Goal: Task Accomplishment & Management: Complete application form

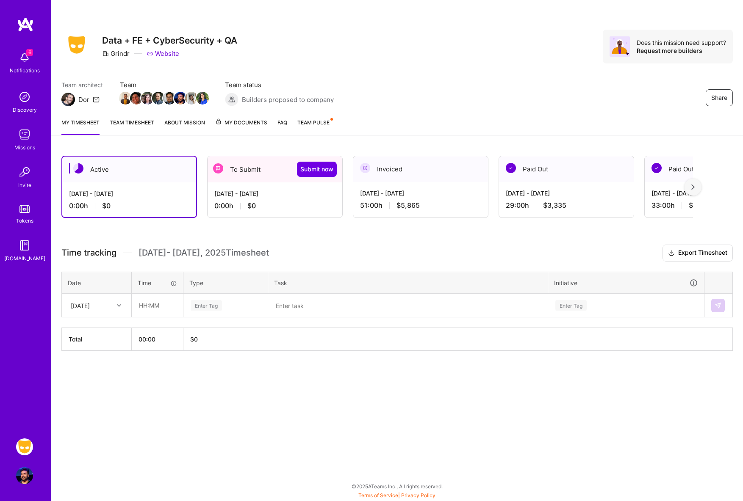
click at [255, 222] on div "Active [DATE] - [DATE] 0:00 h $0 To Submit Submit now [DATE] - [DATE] 0:00 h $0…" at bounding box center [397, 269] width 692 height 247
click at [256, 209] on div "0:00 h $0" at bounding box center [274, 206] width 121 height 9
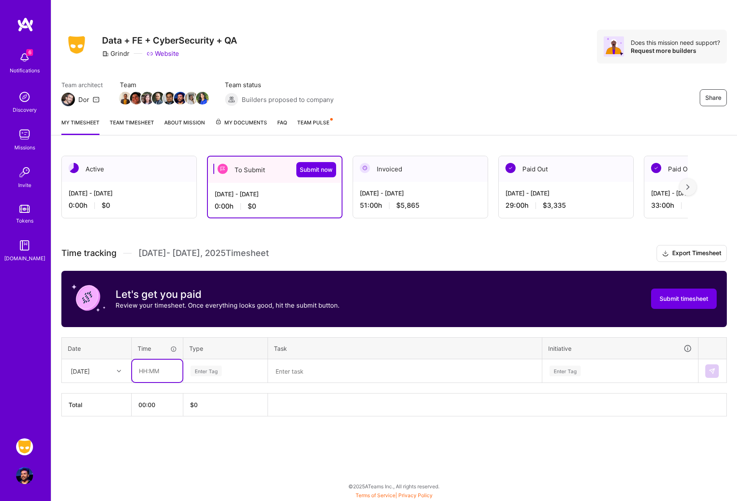
click at [150, 374] on input "text" at bounding box center [157, 371] width 50 height 22
click at [121, 370] on div at bounding box center [120, 371] width 13 height 11
click at [160, 373] on input "text" at bounding box center [157, 371] width 50 height 22
type input "04:00"
click at [206, 374] on div "Enter Tag" at bounding box center [206, 371] width 31 height 13
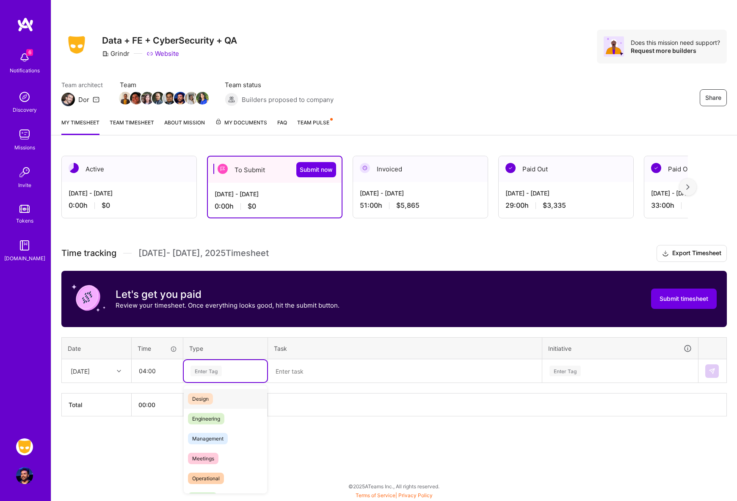
click at [216, 397] on div "Design" at bounding box center [225, 399] width 83 height 20
click at [312, 366] on textarea at bounding box center [405, 371] width 272 height 22
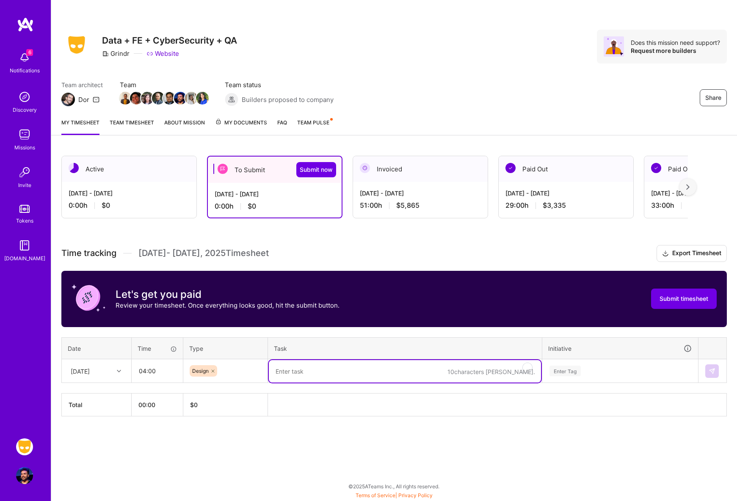
click at [335, 369] on textarea "To enrich screen reader interactions, please activate Accessibility in Grammarl…" at bounding box center [405, 371] width 272 height 22
paste textarea "To enrich screen reader interactions, please activate Accessibility in Grammarl…"
type textarea "Content Hub and Woodwork optimizations"
click at [587, 371] on div "Enter Tag" at bounding box center [620, 371] width 155 height 22
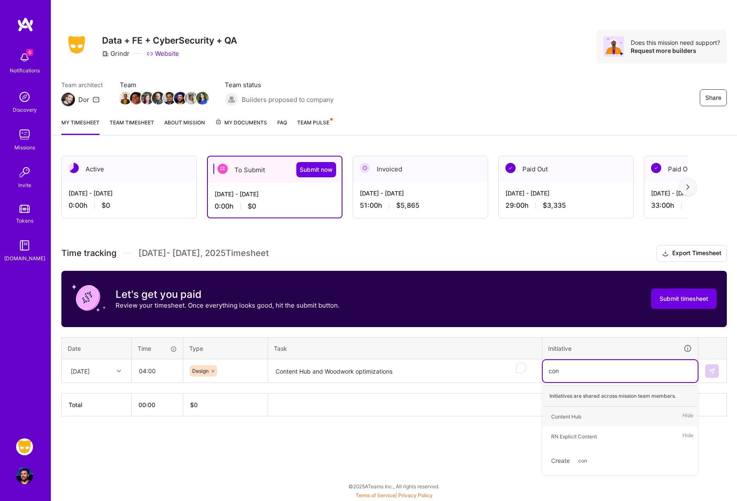
type input "cont"
click at [574, 411] on span "Content Hub" at bounding box center [566, 416] width 39 height 11
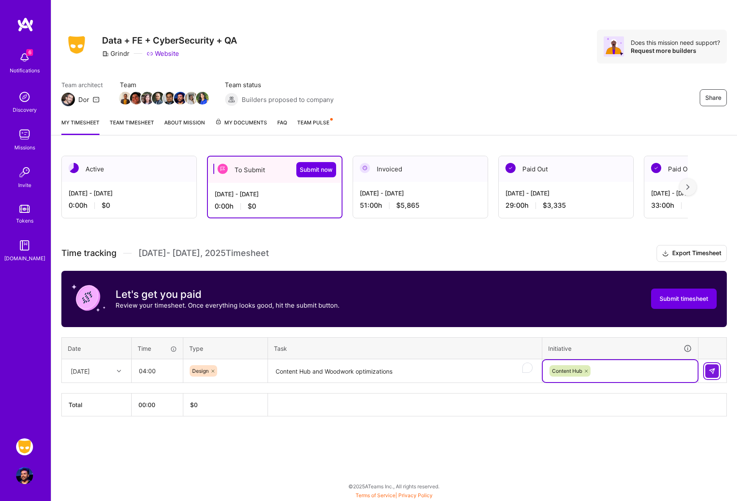
click at [710, 367] on button at bounding box center [713, 372] width 14 height 14
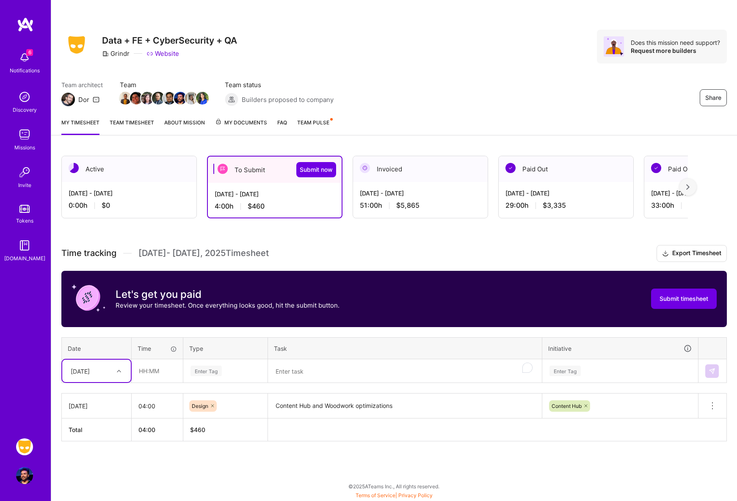
click at [116, 374] on div at bounding box center [120, 371] width 13 height 11
click at [105, 397] on div "[DATE]" at bounding box center [96, 396] width 69 height 16
click at [147, 375] on input "text" at bounding box center [157, 371] width 50 height 22
type input "03:00"
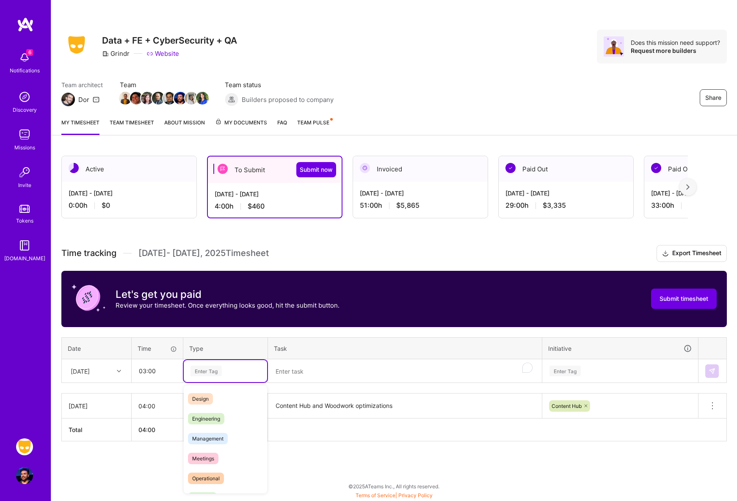
click at [217, 374] on div "Enter Tag" at bounding box center [206, 371] width 31 height 13
click at [221, 393] on div "Design" at bounding box center [225, 399] width 83 height 20
click at [304, 374] on textarea "To enrich screen reader interactions, please activate Accessibility in Grammarl…" at bounding box center [405, 371] width 272 height 22
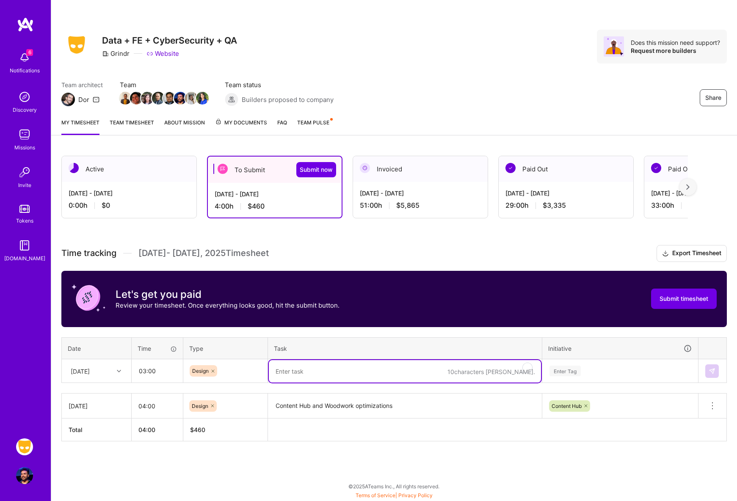
paste textarea "Content Hub and Woodwork optimizations"
type textarea "Content Hub and Woodwork optimizations"
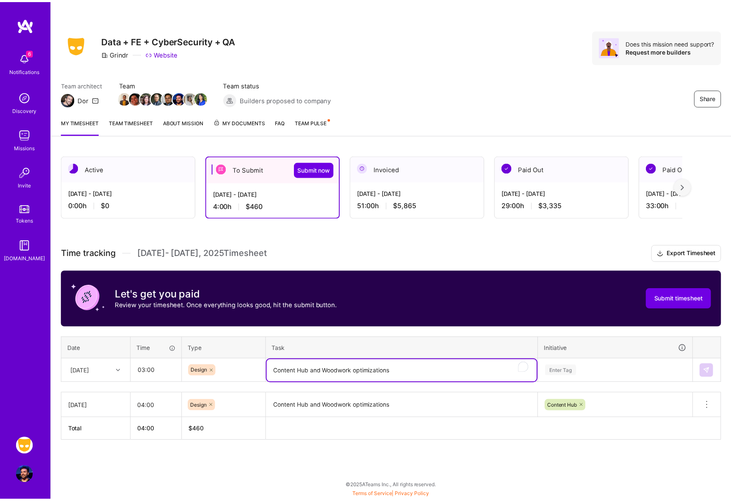
scroll to position [58, 0]
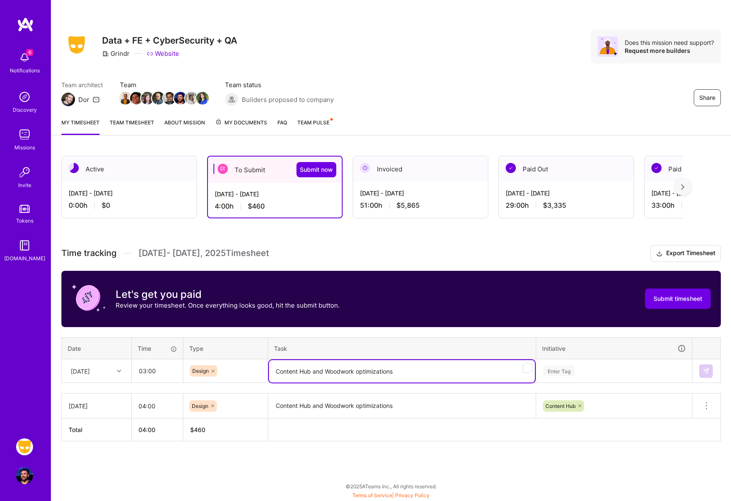
click at [596, 376] on div "Enter Tag" at bounding box center [614, 371] width 155 height 22
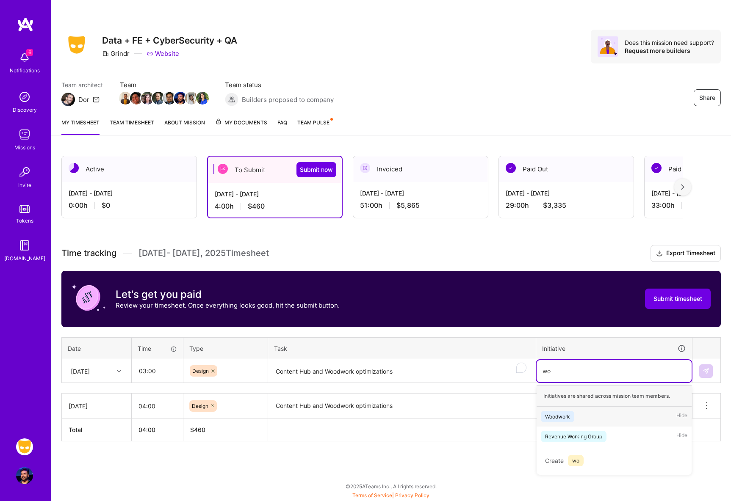
scroll to position [0, 0]
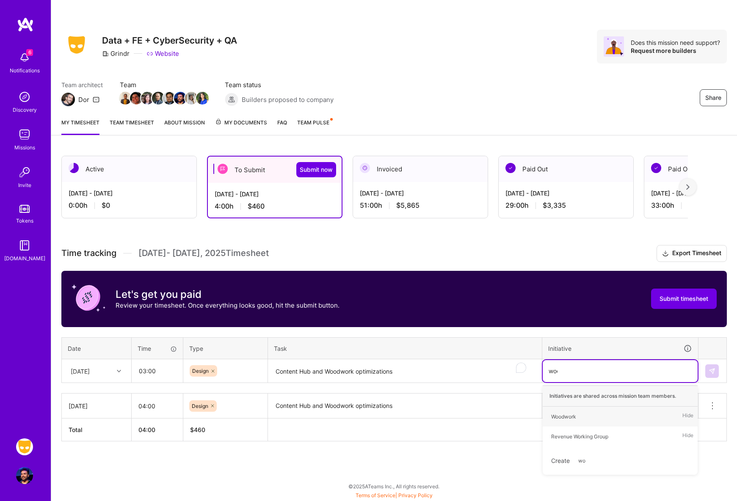
type input "wood"
drag, startPoint x: 562, startPoint y: 410, endPoint x: 569, endPoint y: 411, distance: 7.2
click at [562, 411] on div "Woodwork Hide" at bounding box center [620, 417] width 155 height 20
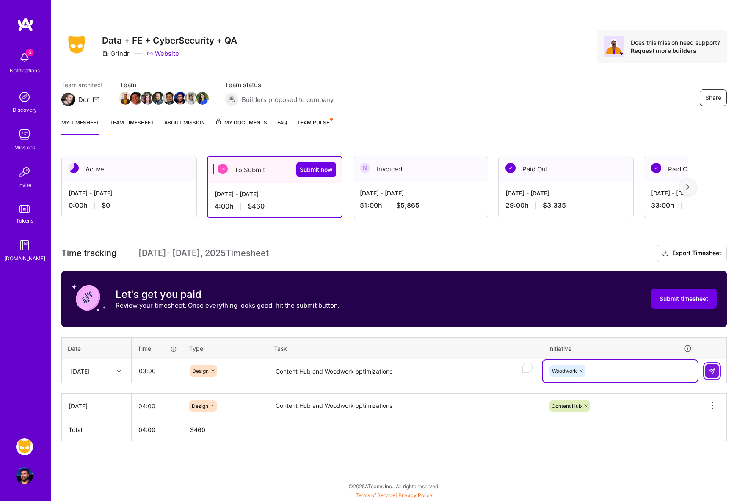
click at [711, 370] on img at bounding box center [712, 371] width 7 height 7
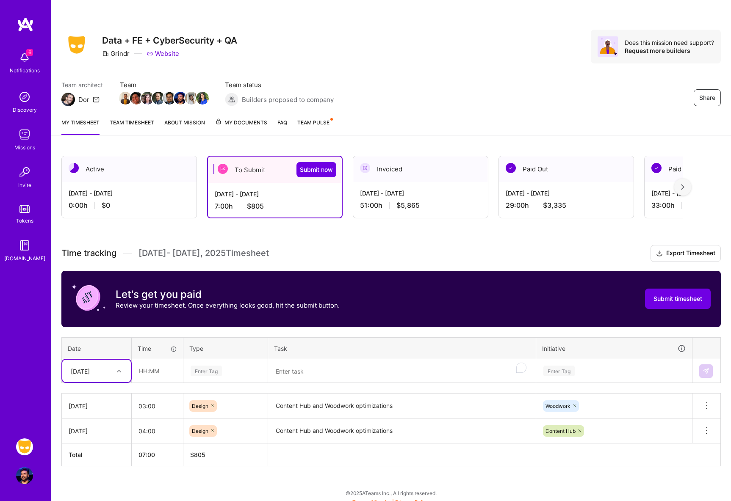
scroll to position [7, 0]
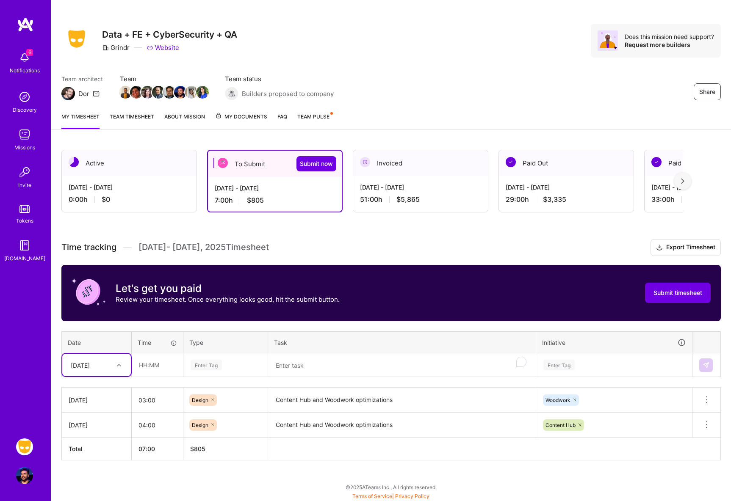
click at [105, 376] on div "option [DATE], selected. Select is focused ,type to refine list, press Down to …" at bounding box center [96, 365] width 69 height 22
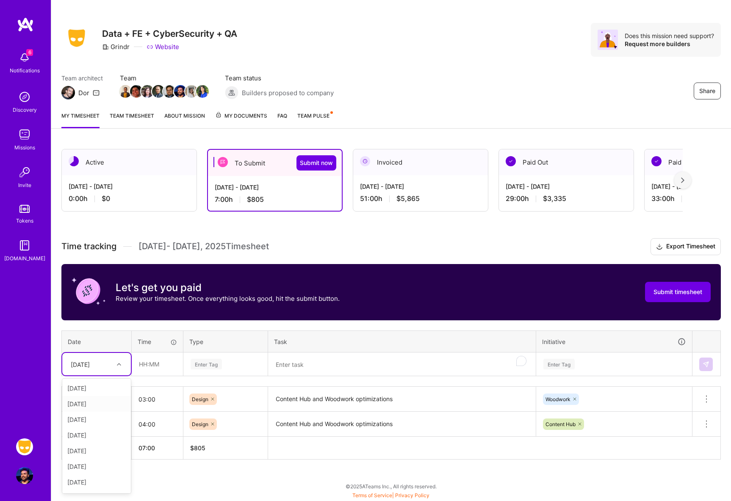
click at [97, 404] on div "[DATE]" at bounding box center [96, 404] width 69 height 16
click at [169, 362] on input "text" at bounding box center [157, 364] width 50 height 22
type input "02:00"
click at [214, 364] on div "Enter Tag" at bounding box center [206, 364] width 31 height 13
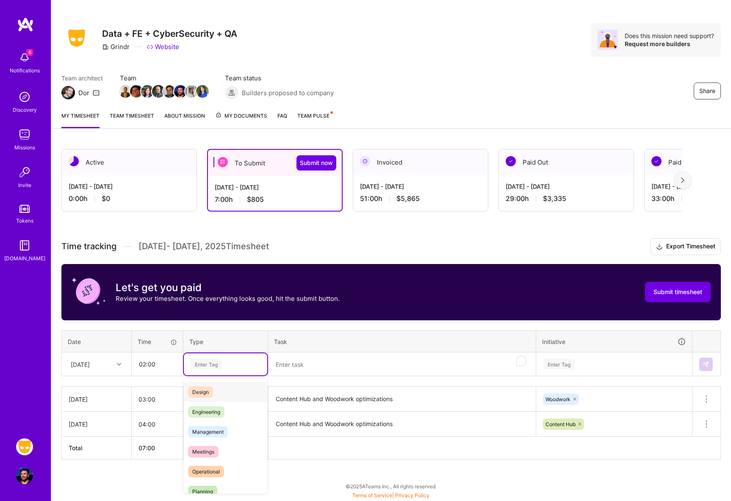
click at [216, 390] on div "Design" at bounding box center [225, 392] width 83 height 20
drag, startPoint x: 318, startPoint y: 368, endPoint x: 343, endPoint y: 368, distance: 25.4
click at [318, 368] on textarea "To enrich screen reader interactions, please activate Accessibility in Grammarl…" at bounding box center [402, 365] width 266 height 22
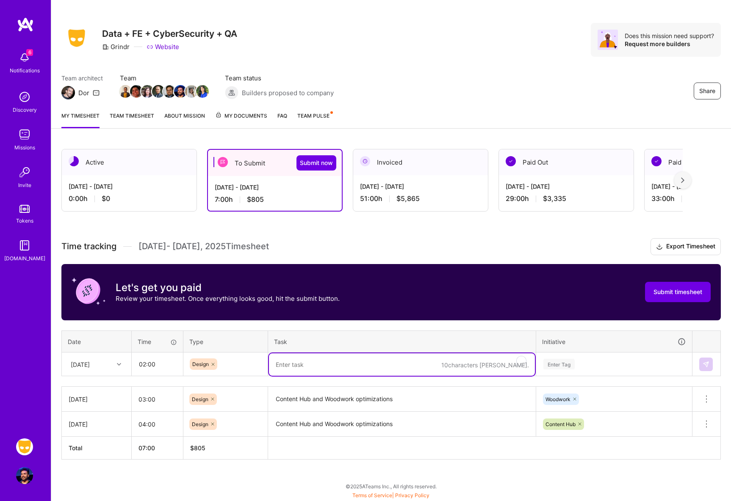
paste textarea "Content Hub and Woodwork optimizations"
type textarea "Content Hub and Woodwork optimizations"
click at [581, 366] on div "Enter Tag" at bounding box center [614, 365] width 155 height 22
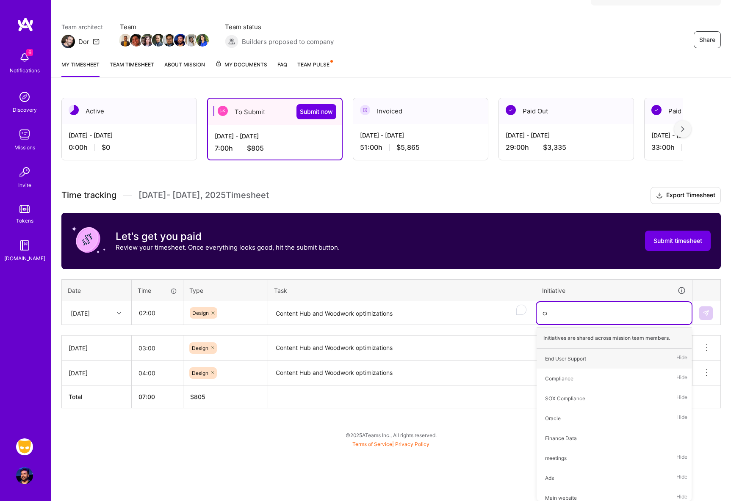
scroll to position [7, 0]
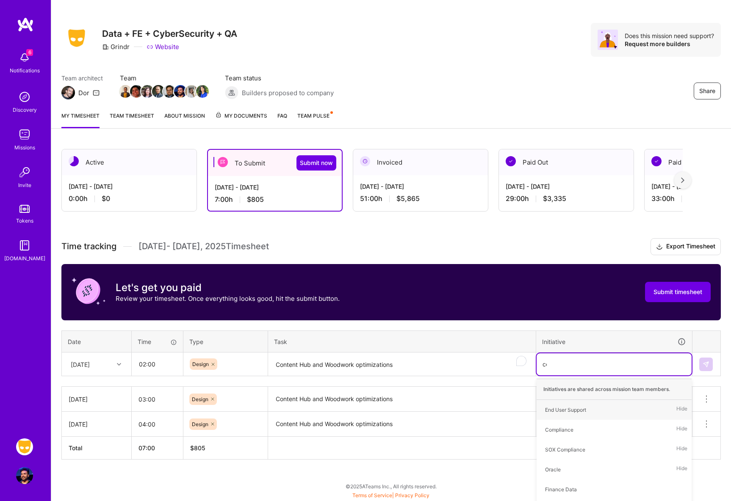
type input "cont"
click at [566, 404] on span "Content Hub" at bounding box center [560, 409] width 39 height 11
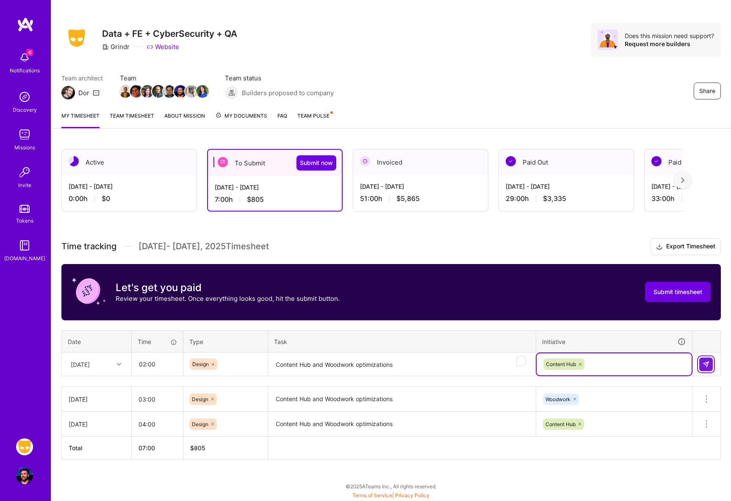
click at [707, 361] on img at bounding box center [706, 364] width 7 height 7
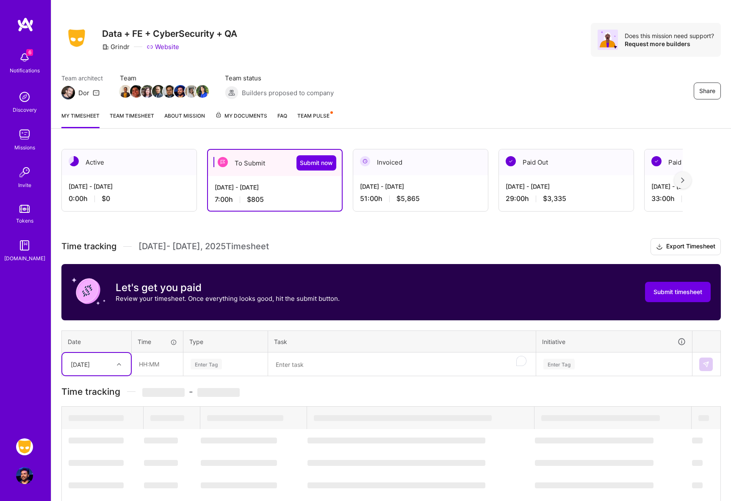
click at [89, 366] on div "[DATE]" at bounding box center [96, 364] width 69 height 22
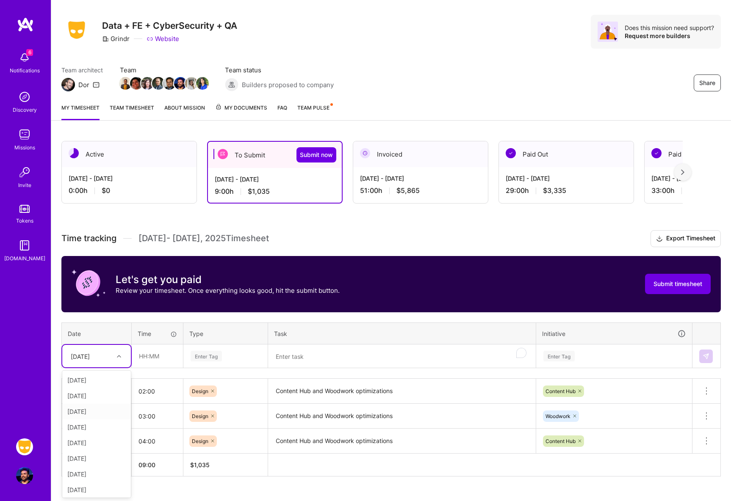
click at [100, 413] on div "[DATE]" at bounding box center [96, 412] width 69 height 16
click at [151, 356] on input "text" at bounding box center [157, 356] width 50 height 22
type input "03:00"
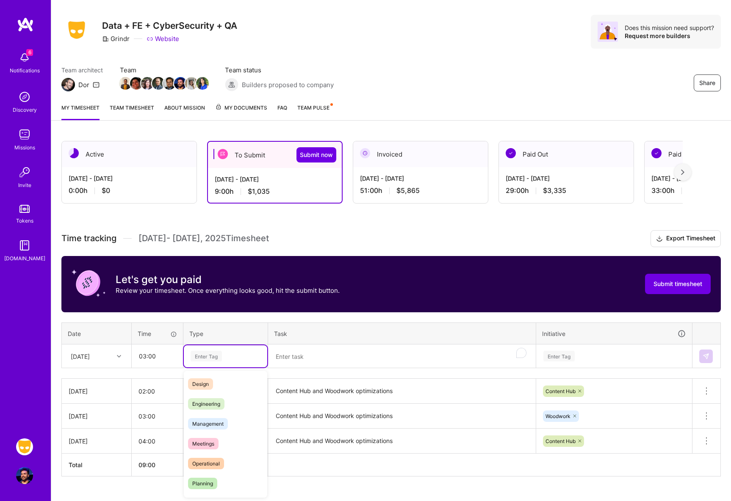
click at [215, 359] on div "Enter Tag" at bounding box center [206, 356] width 31 height 13
click at [218, 381] on div "Design" at bounding box center [225, 384] width 83 height 20
click at [294, 349] on textarea "To enrich screen reader interactions, please activate Accessibility in Grammarl…" at bounding box center [402, 357] width 266 height 22
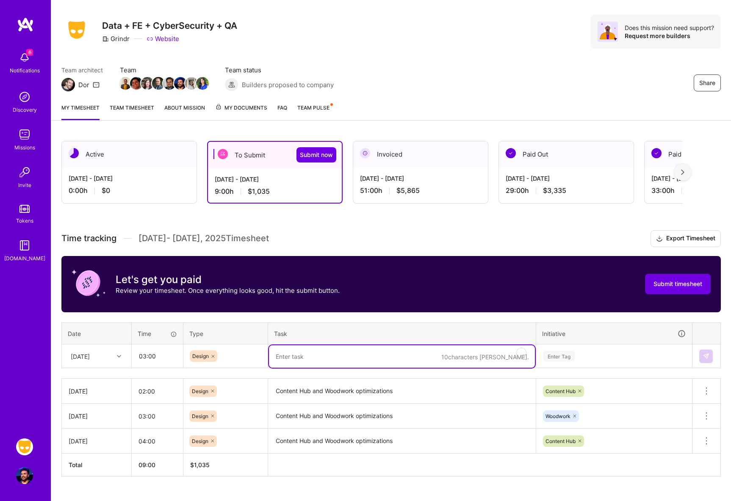
paste textarea "Content Hub and Woodwork optimizations"
type textarea "Content Hub and Woodwork optimizations"
click at [588, 354] on div "Enter Tag" at bounding box center [614, 357] width 155 height 22
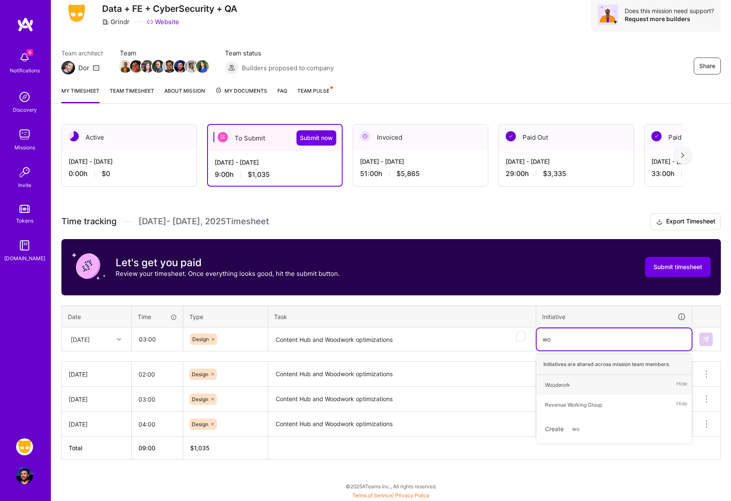
scroll to position [32, 0]
type input "wood"
click at [580, 389] on div "Woodwork Hide" at bounding box center [614, 385] width 155 height 20
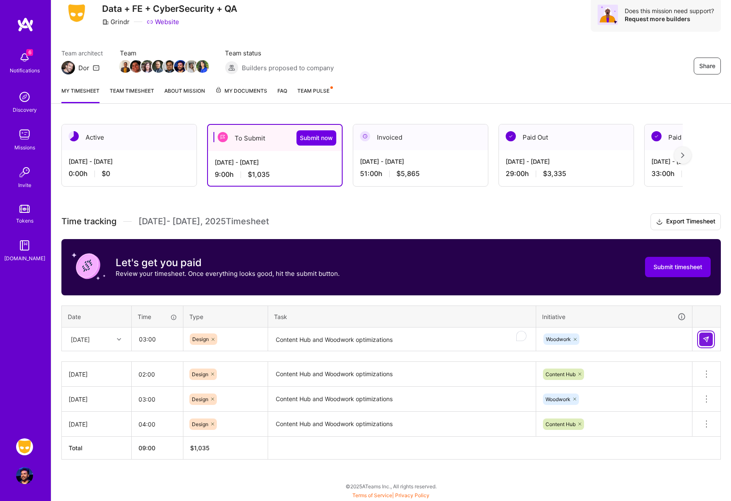
click at [700, 338] on button at bounding box center [706, 340] width 14 height 14
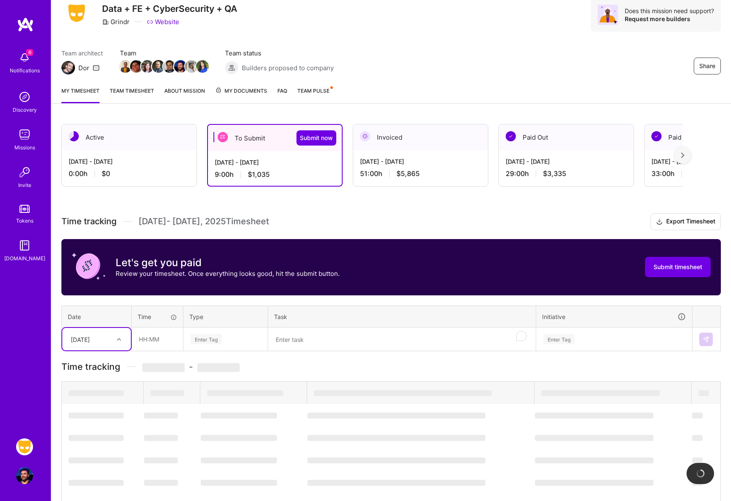
click at [105, 341] on div "[DATE]" at bounding box center [89, 339] width 47 height 14
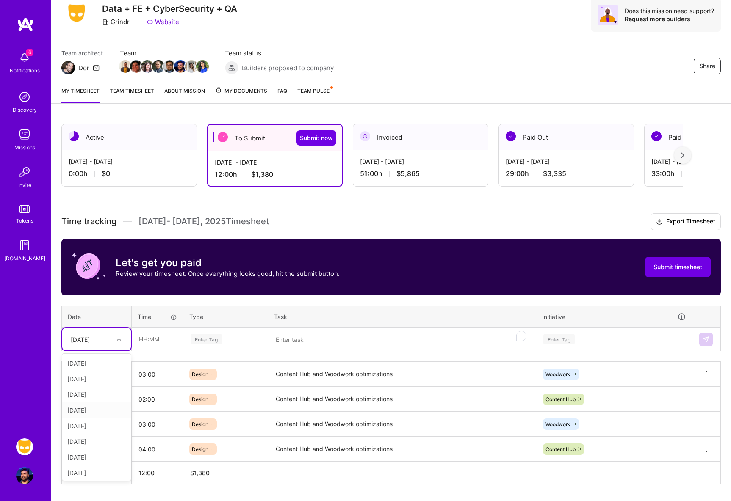
click at [101, 413] on div "[DATE]" at bounding box center [96, 411] width 69 height 16
click at [157, 346] on input "text" at bounding box center [157, 339] width 50 height 22
type input "04:00"
click at [214, 339] on div "Enter Tag" at bounding box center [206, 339] width 31 height 13
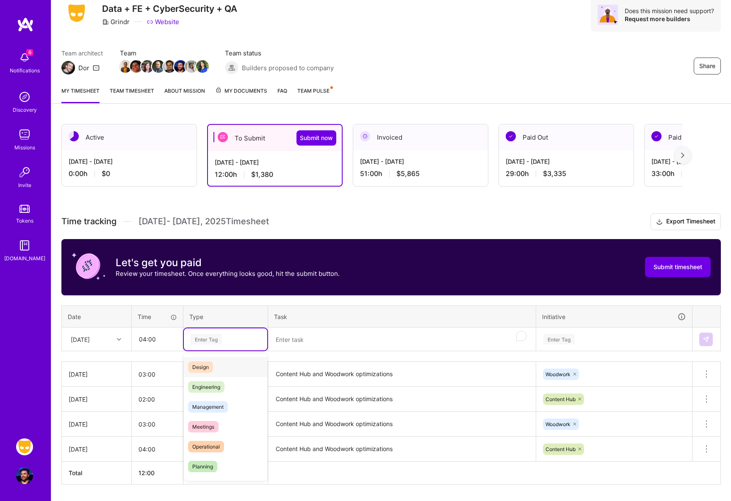
click at [223, 363] on div "Design" at bounding box center [225, 367] width 83 height 20
click at [325, 342] on textarea "To enrich screen reader interactions, please activate Accessibility in Grammarl…" at bounding box center [402, 340] width 266 height 22
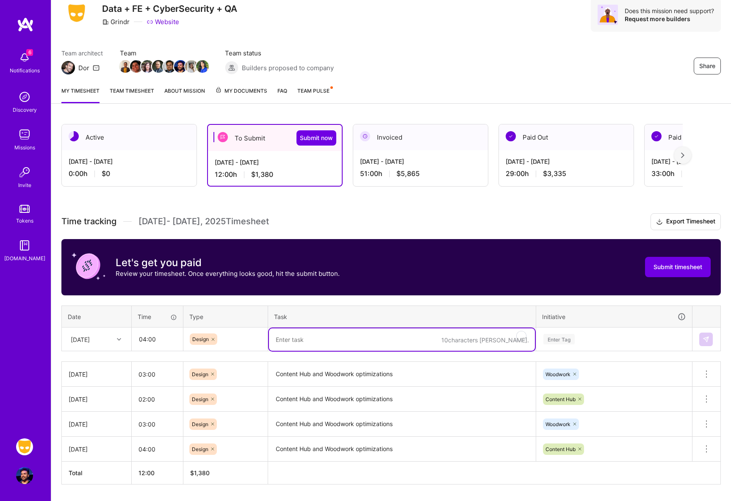
paste textarea "Content Hub and Woodwork optimizations"
type textarea "Content Hub and Woodwork optimizations, ads text update"
click at [609, 338] on div "Enter Tag" at bounding box center [614, 340] width 155 height 22
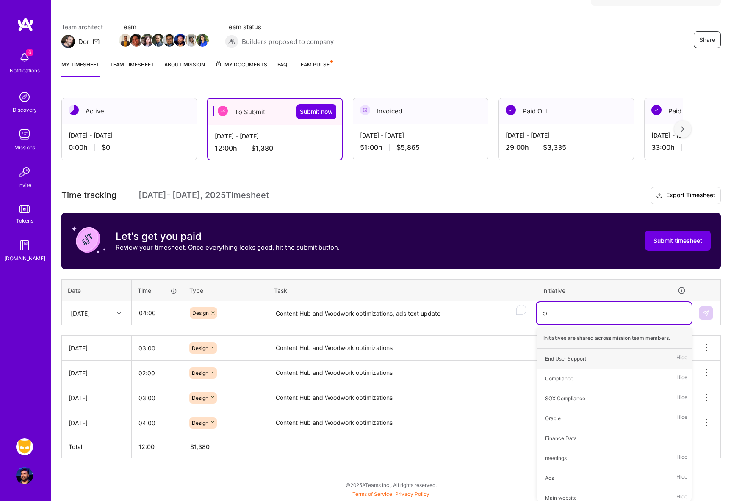
scroll to position [57, 0]
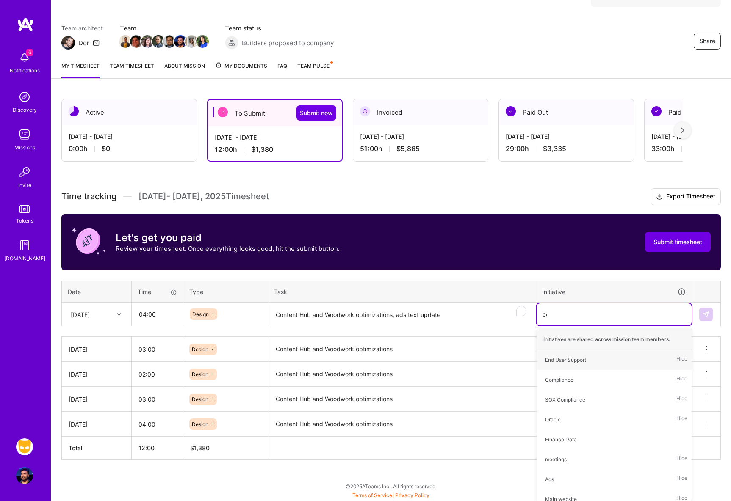
type input "cont"
click at [579, 360] on span "Content Hub" at bounding box center [560, 359] width 39 height 11
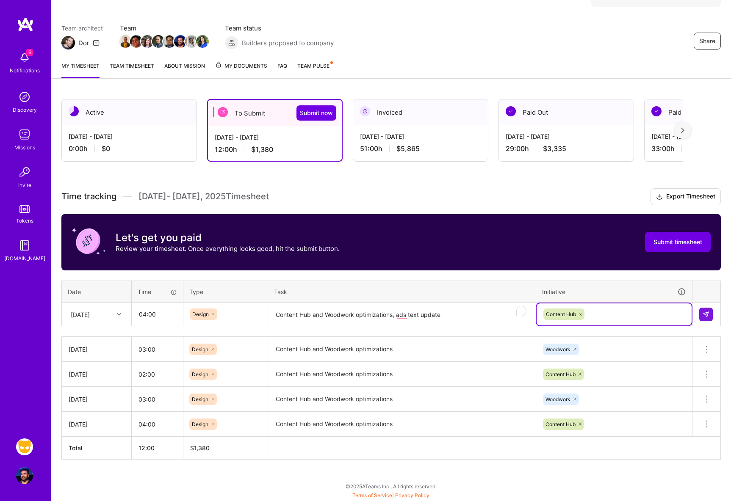
scroll to position [58, 0]
click at [622, 316] on div "Content Hub" at bounding box center [614, 314] width 143 height 13
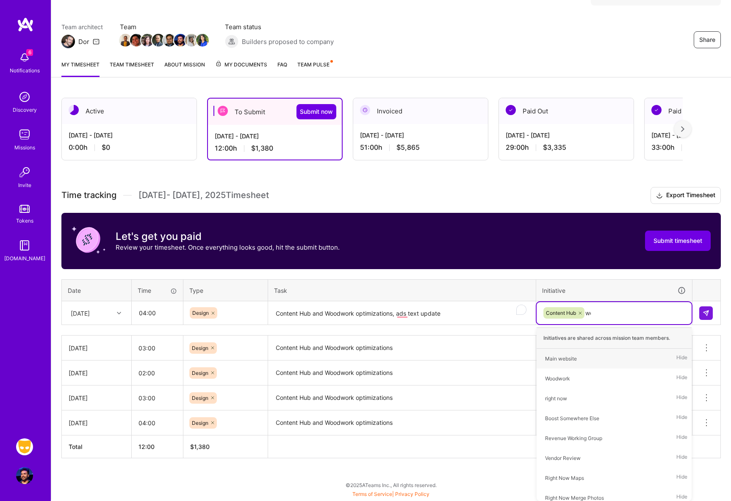
scroll to position [57, 0]
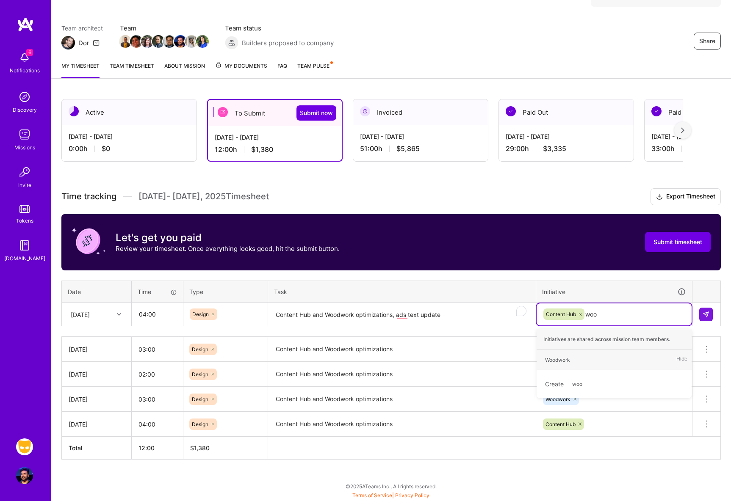
type input "wood"
click at [598, 359] on div "Woodwork Hide" at bounding box center [614, 360] width 155 height 20
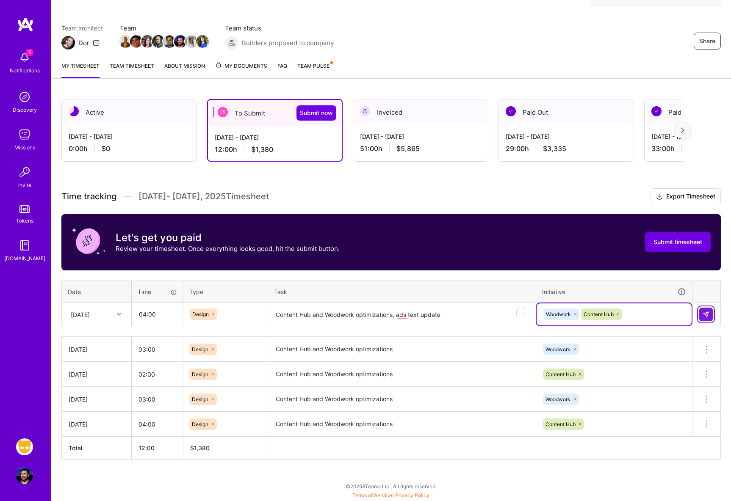
click at [701, 313] on button at bounding box center [706, 315] width 14 height 14
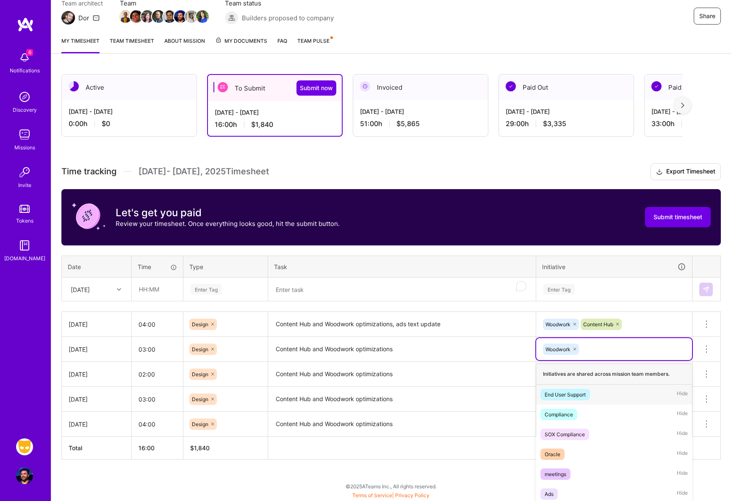
scroll to position [118, 0]
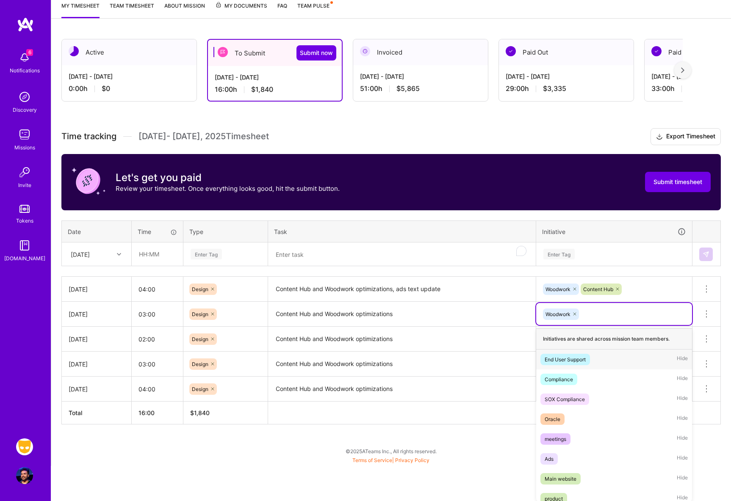
click at [608, 325] on div "option End User Support focused, 1 of 57. 56 results available. Use Up and Down…" at bounding box center [614, 314] width 156 height 22
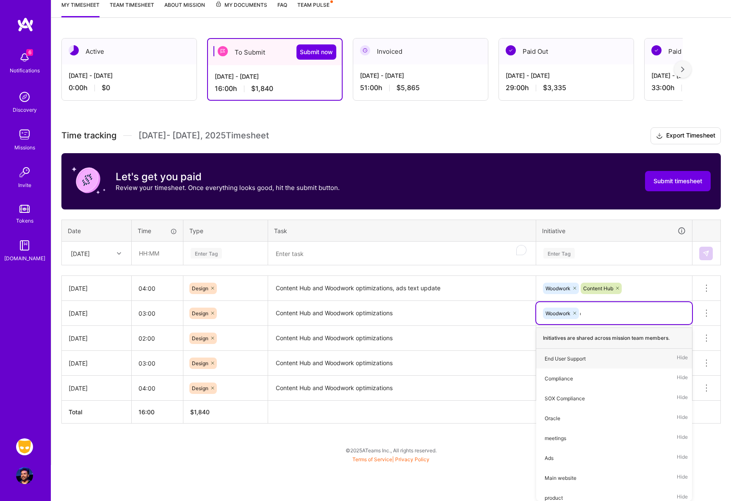
scroll to position [82, 0]
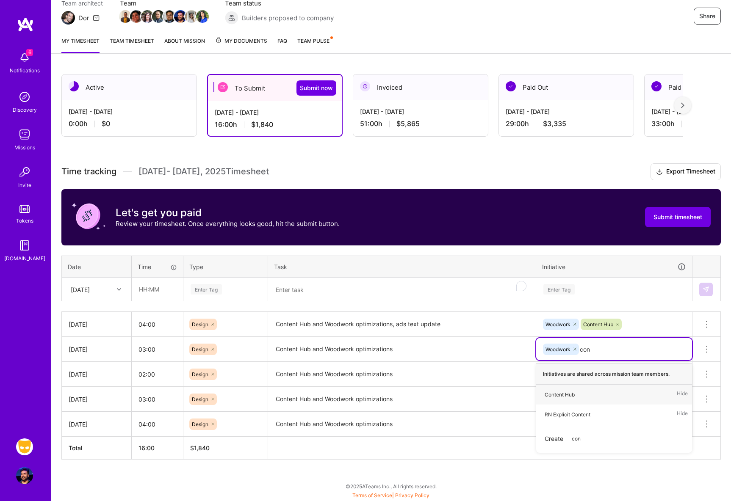
type input "cont"
click at [577, 391] on span "Content Hub" at bounding box center [559, 394] width 39 height 11
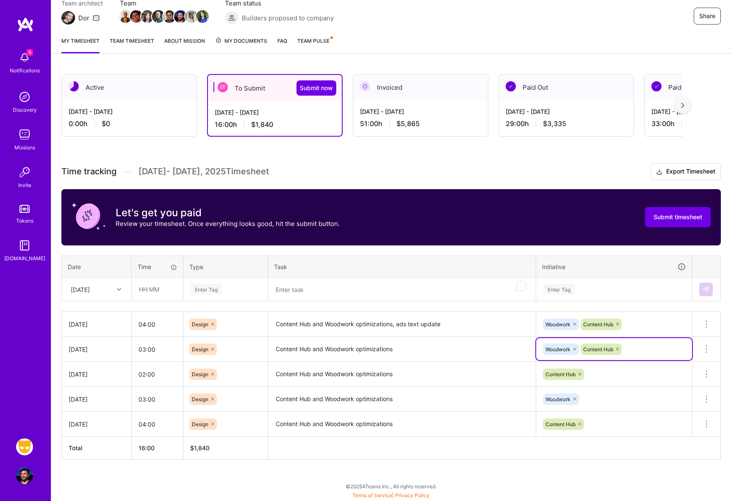
click at [604, 377] on div "Content Hub" at bounding box center [614, 374] width 156 height 22
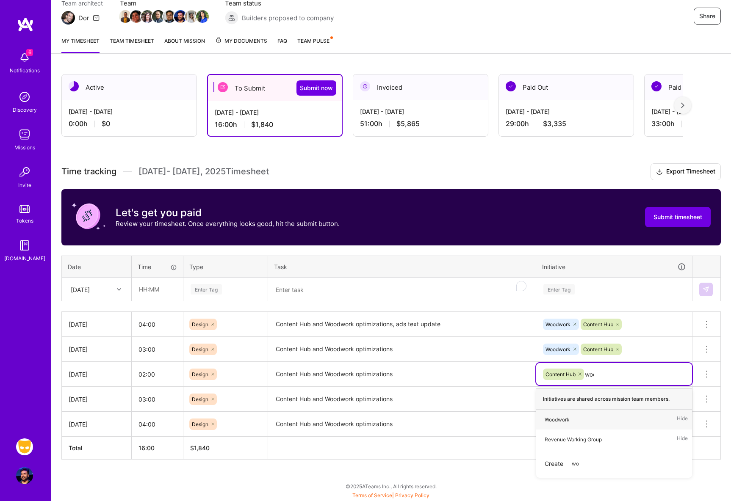
type input "wood"
click at [553, 417] on div "Woodwork" at bounding box center [557, 419] width 25 height 9
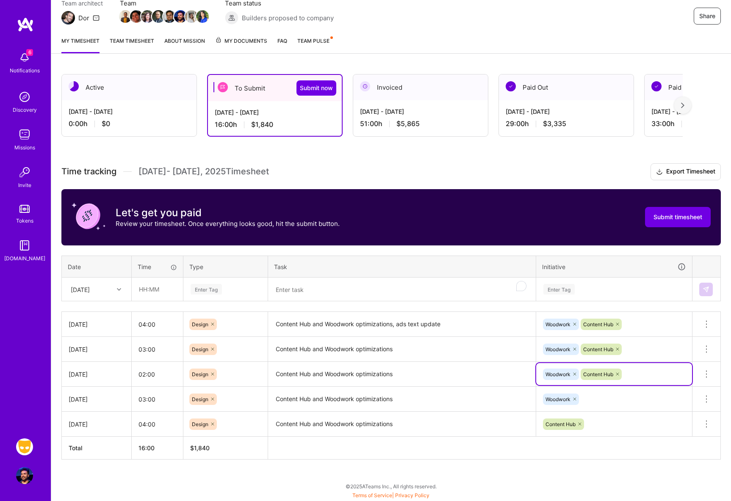
click at [602, 399] on div "Woodwork" at bounding box center [614, 399] width 156 height 22
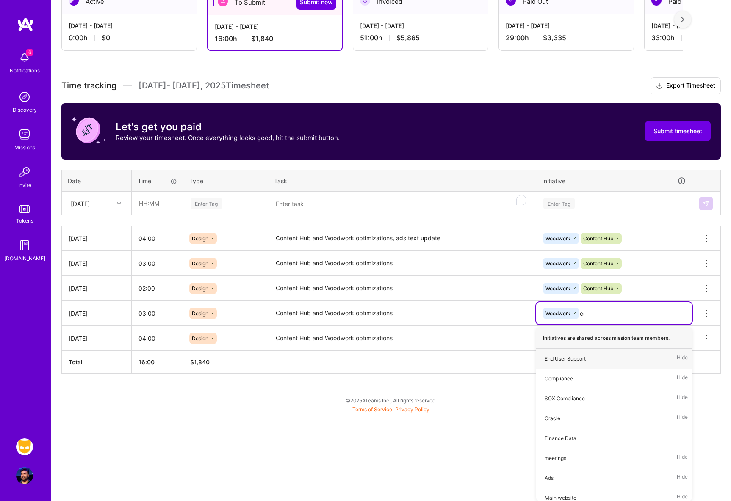
scroll to position [83, 0]
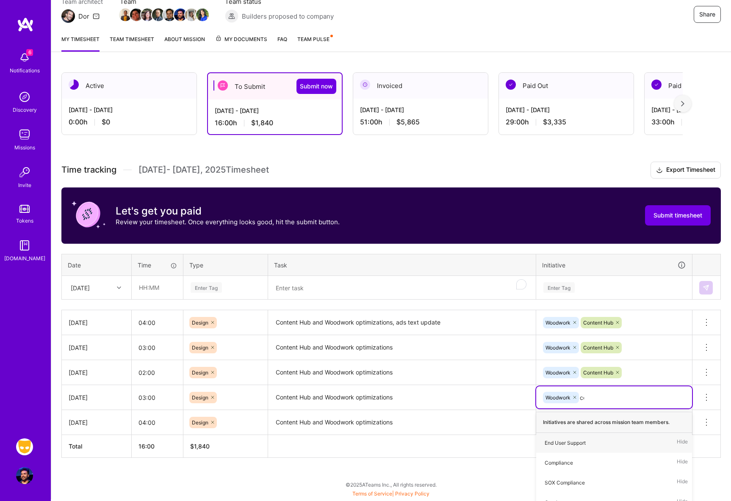
type input "cont"
click at [569, 440] on div "Content Hub" at bounding box center [560, 443] width 30 height 9
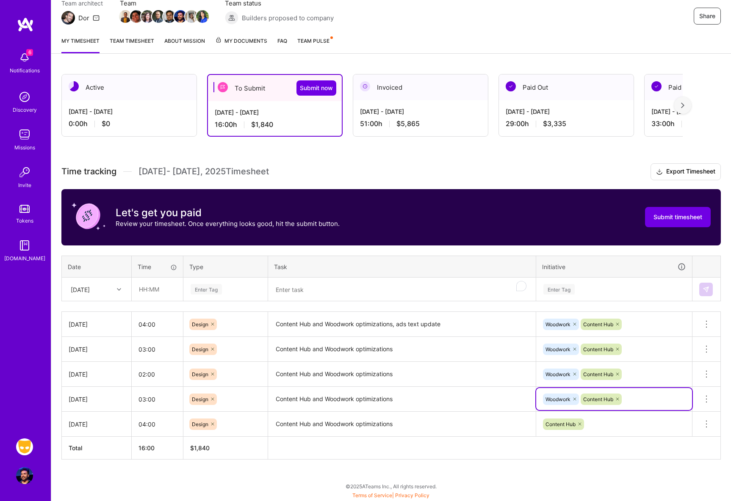
click at [612, 427] on div "Content Hub" at bounding box center [614, 424] width 156 height 22
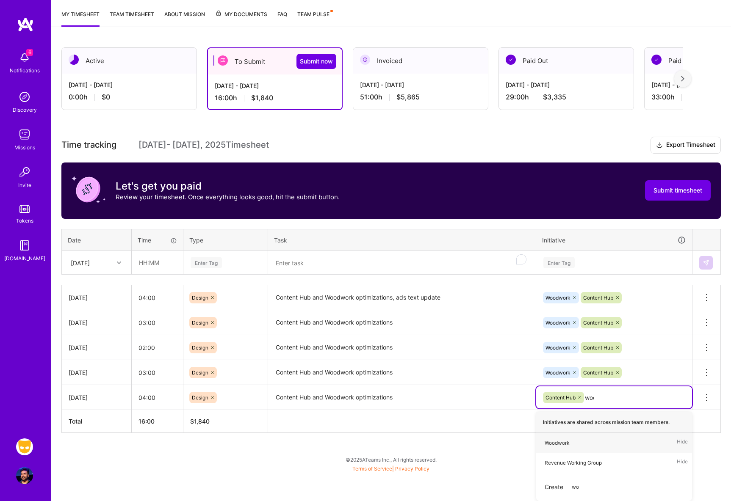
scroll to position [89, 0]
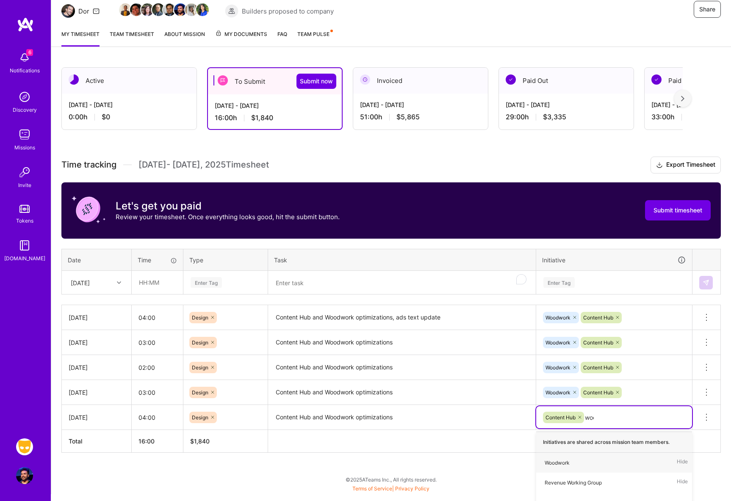
type input "wood"
click at [563, 459] on div "Woodwork" at bounding box center [557, 463] width 25 height 9
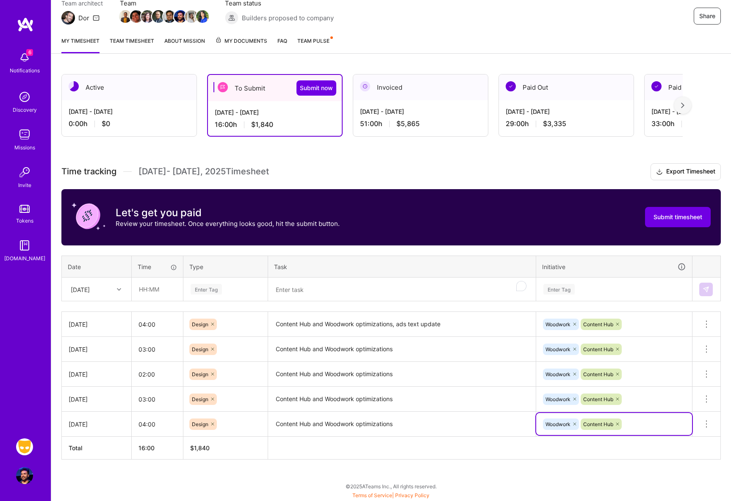
scroll to position [82, 0]
click at [482, 452] on th at bounding box center [494, 448] width 453 height 23
click at [112, 291] on div "[DATE]" at bounding box center [89, 289] width 47 height 14
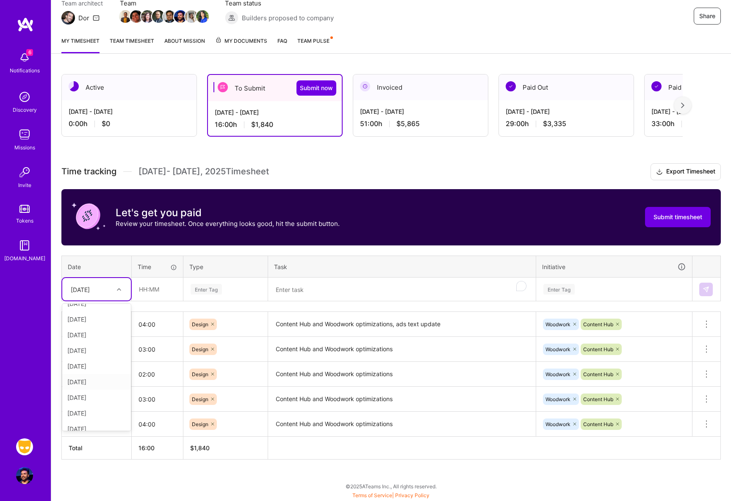
scroll to position [29, 0]
click at [102, 377] on div "[DATE]" at bounding box center [96, 379] width 69 height 16
click at [153, 292] on input "text" at bounding box center [157, 289] width 50 height 22
type input "02:00"
click at [199, 296] on div "Enter Tag" at bounding box center [225, 290] width 83 height 22
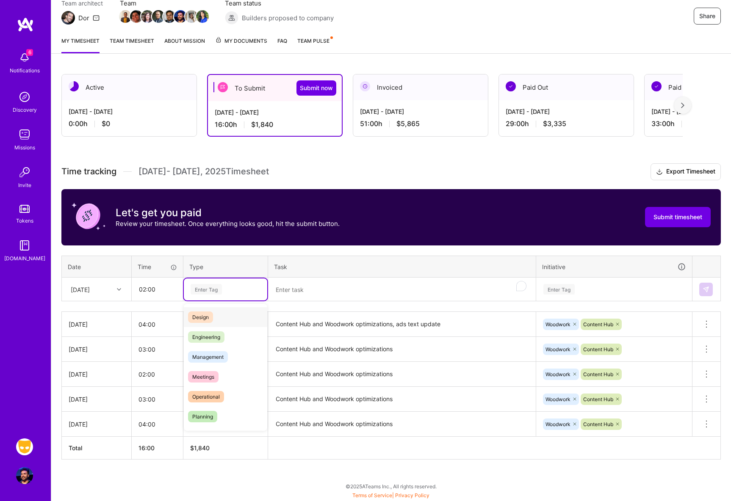
click at [210, 317] on span "Design" at bounding box center [200, 317] width 25 height 11
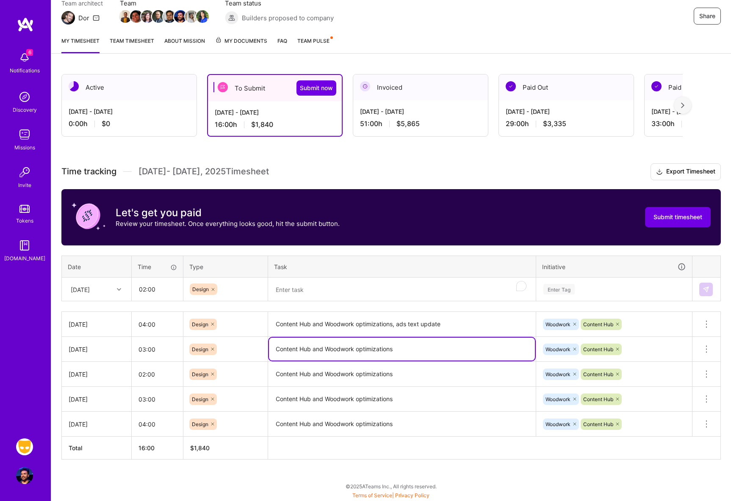
click at [344, 347] on textarea "Content Hub and Woodwork optimizations" at bounding box center [402, 349] width 266 height 23
click at [325, 288] on textarea "To enrich screen reader interactions, please activate Accessibility in Grammarl…" at bounding box center [402, 290] width 266 height 22
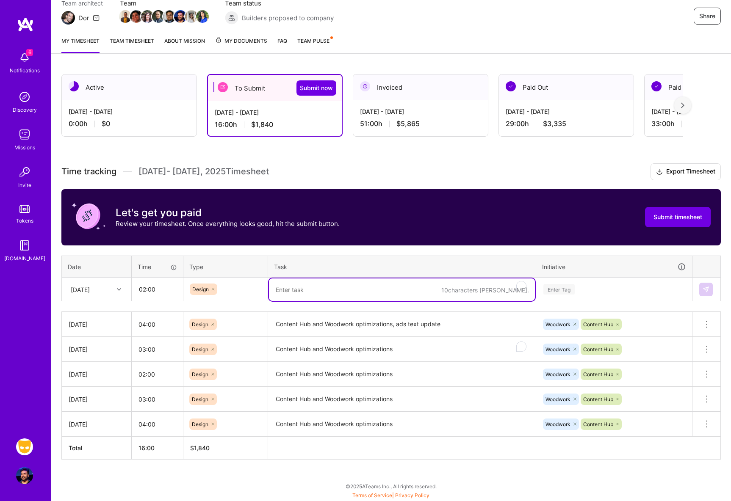
paste textarea "Content Hub and Woodwork optimizations"
type textarea "Content Hub and Woodwork optimizations"
click at [584, 290] on div "Enter Tag" at bounding box center [614, 289] width 143 height 11
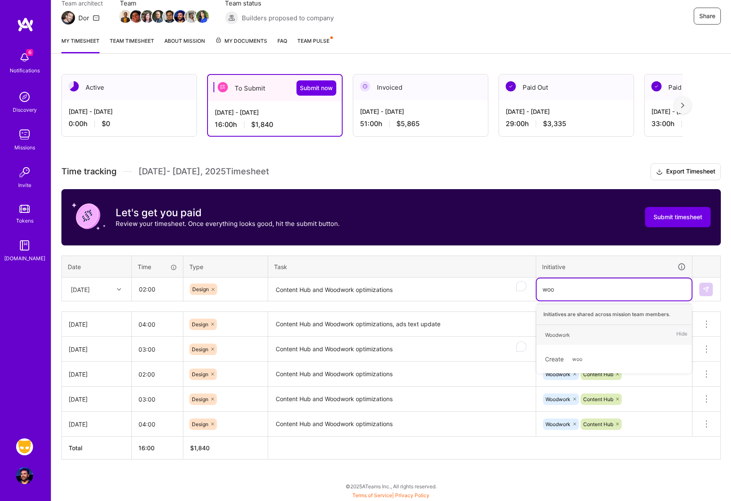
type input "wood"
click at [573, 332] on span "Woodwork" at bounding box center [557, 335] width 33 height 11
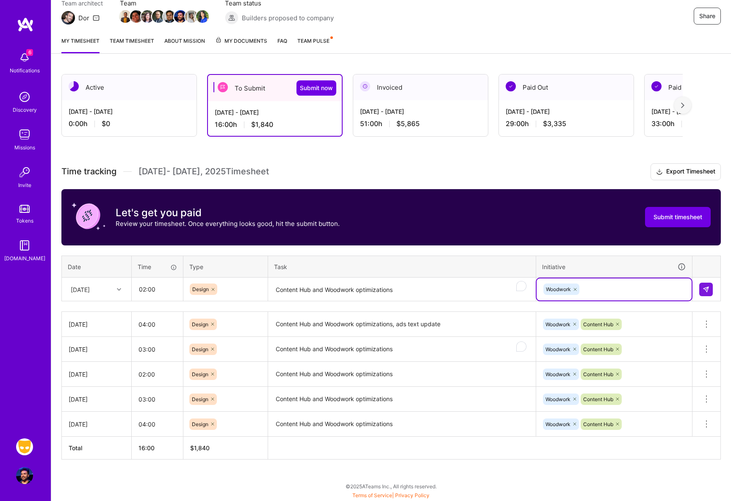
click at [607, 293] on div "Woodwork" at bounding box center [614, 289] width 143 height 13
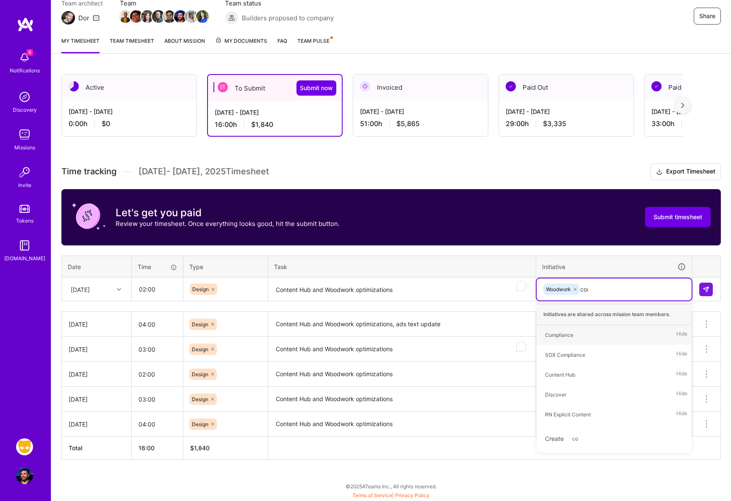
type input "cont"
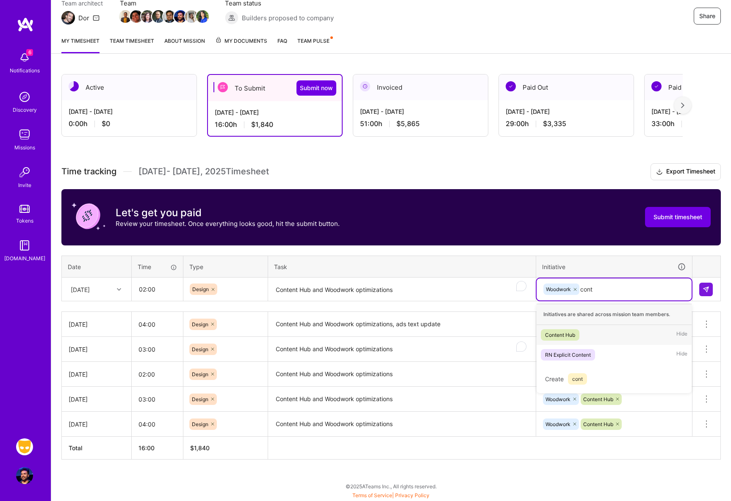
click at [595, 335] on div "Content Hub Hide" at bounding box center [614, 335] width 155 height 20
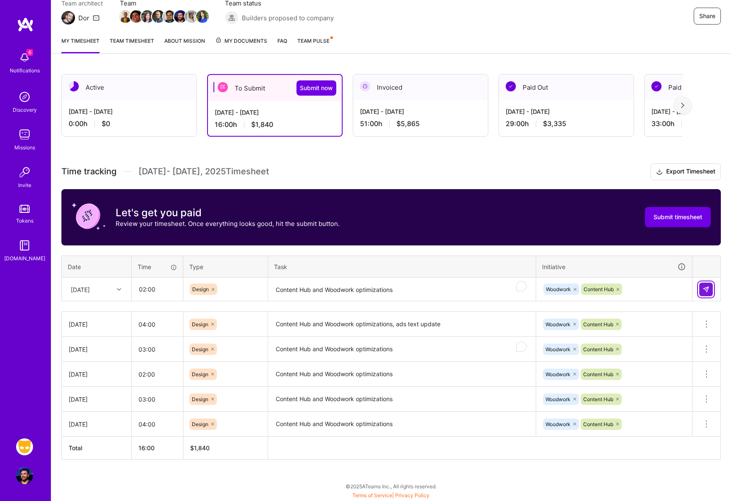
click at [703, 289] on img at bounding box center [706, 289] width 7 height 7
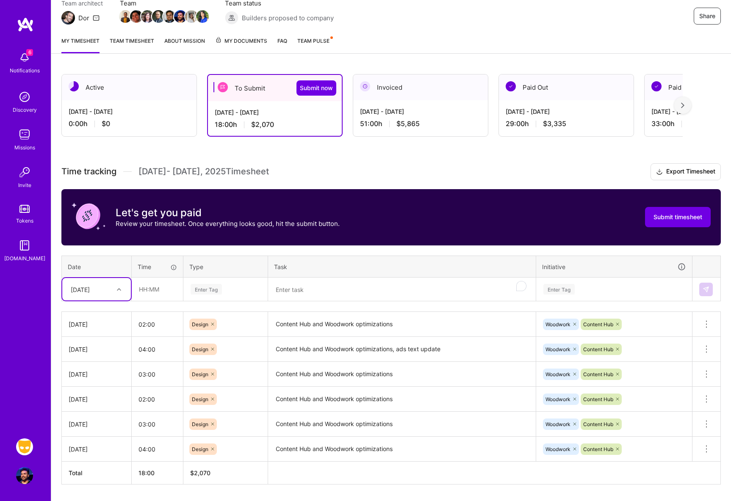
click at [121, 294] on div at bounding box center [120, 289] width 13 height 11
click at [102, 404] on div "[DATE]" at bounding box center [96, 404] width 69 height 16
click at [157, 298] on input "text" at bounding box center [157, 289] width 50 height 22
type input "03:00"
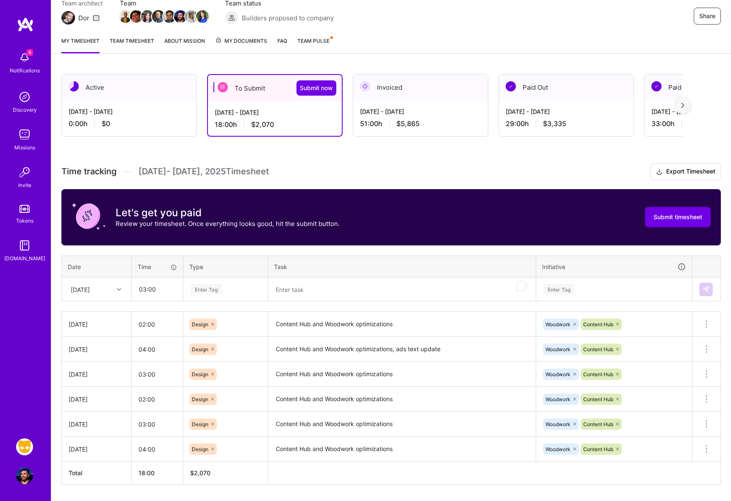
click at [225, 284] on div "Enter Tag" at bounding box center [226, 289] width 72 height 11
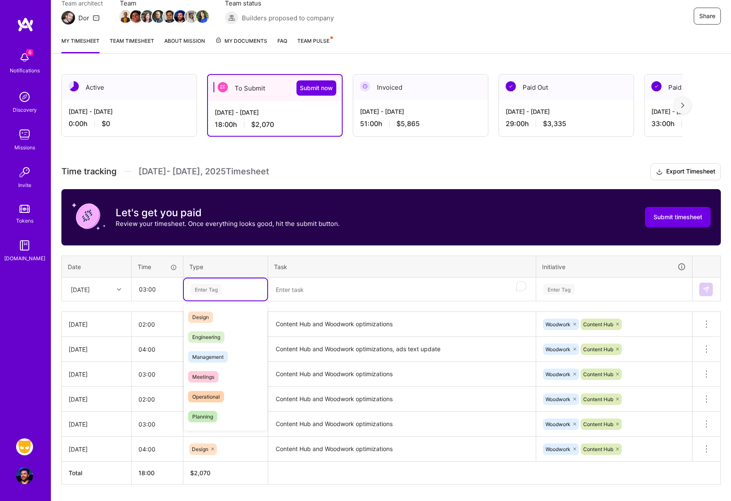
click at [219, 315] on div "Design" at bounding box center [225, 317] width 83 height 20
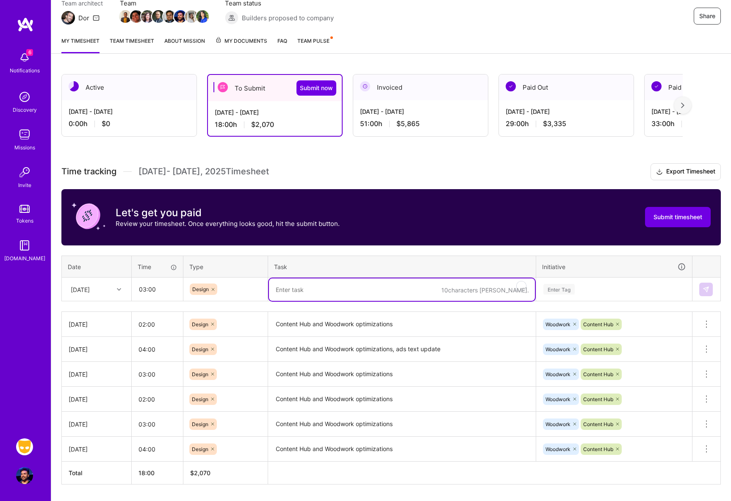
click at [312, 284] on textarea "To enrich screen reader interactions, please activate Accessibility in Grammarl…" at bounding box center [402, 290] width 266 height 22
type textarea "Content Hub and Woodwork optimizations"
click at [572, 288] on div "Enter Tag" at bounding box center [558, 289] width 31 height 13
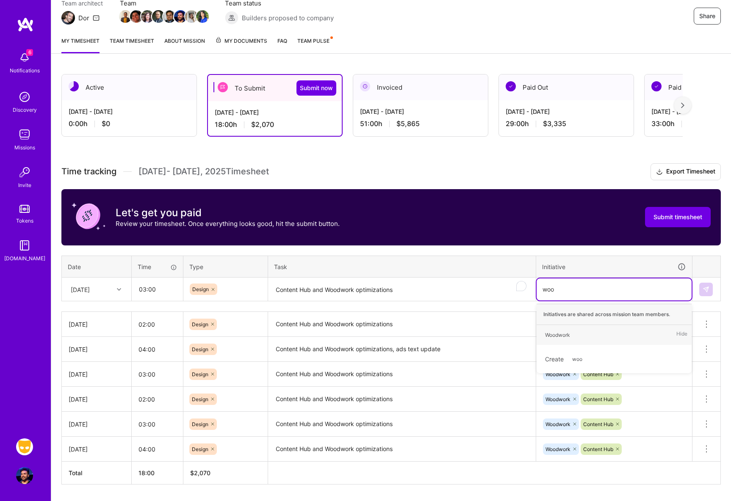
type input "wood"
click at [617, 338] on div "Woodwork Hide" at bounding box center [614, 335] width 155 height 20
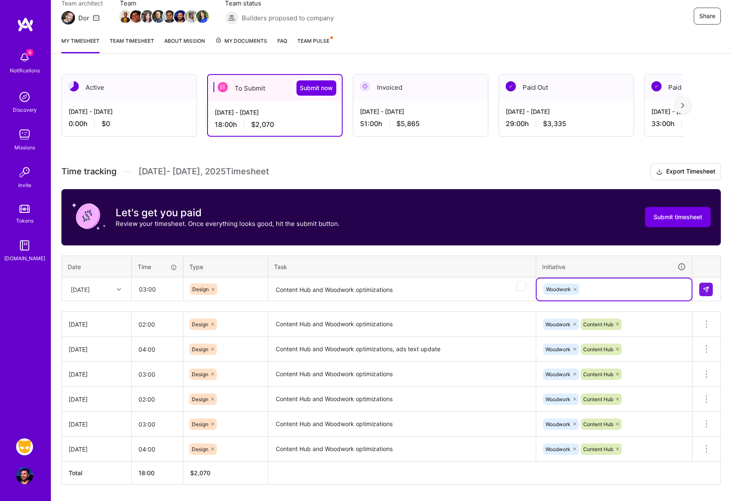
click at [620, 297] on div "Woodwork" at bounding box center [614, 290] width 155 height 22
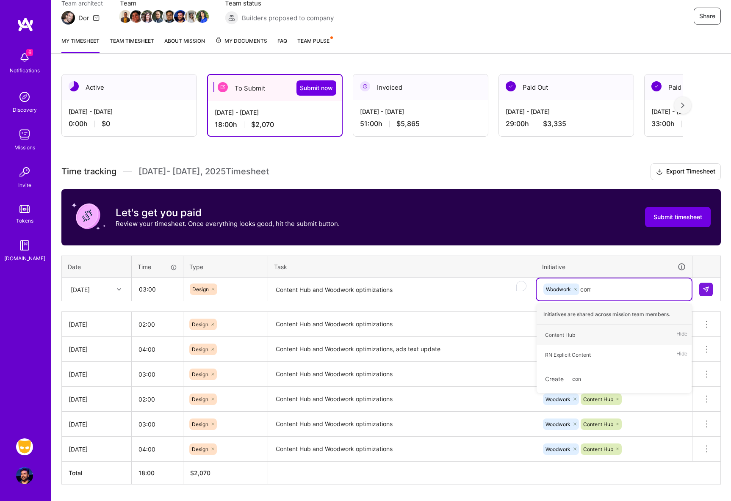
type input "[PERSON_NAME]"
click at [594, 338] on div "Content Hub Hide" at bounding box center [614, 335] width 155 height 20
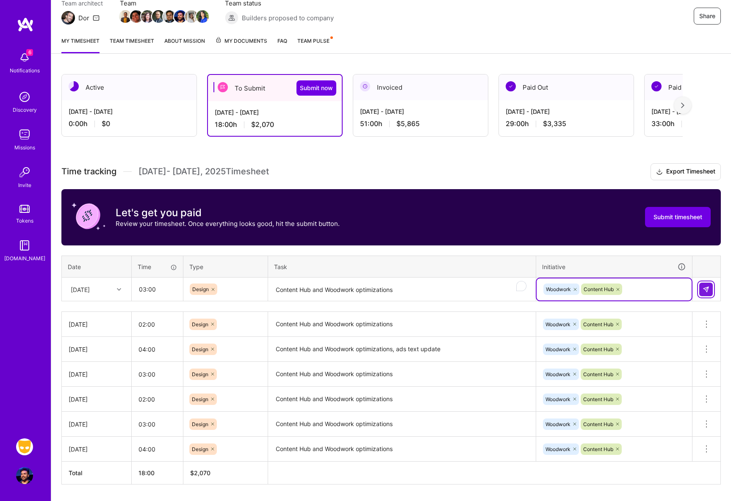
click at [704, 289] on img at bounding box center [706, 289] width 7 height 7
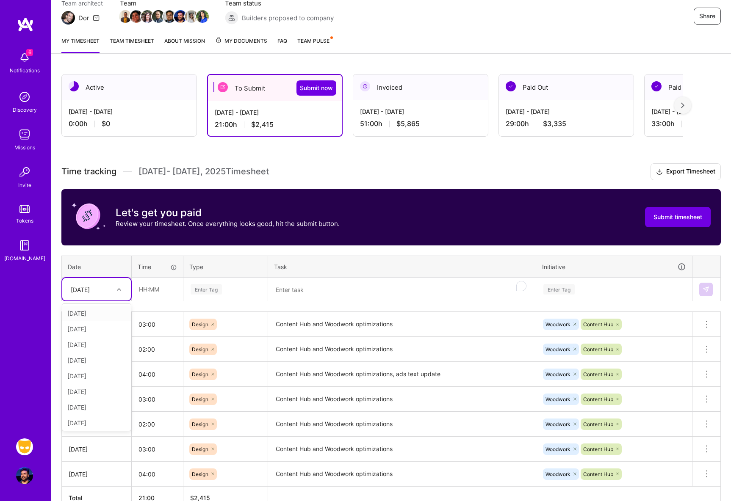
click at [100, 294] on div "[DATE]" at bounding box center [89, 289] width 47 height 14
click at [101, 360] on div "[DATE]" at bounding box center [96, 357] width 69 height 16
click at [152, 294] on input "text" at bounding box center [157, 289] width 50 height 22
type input "02:00"
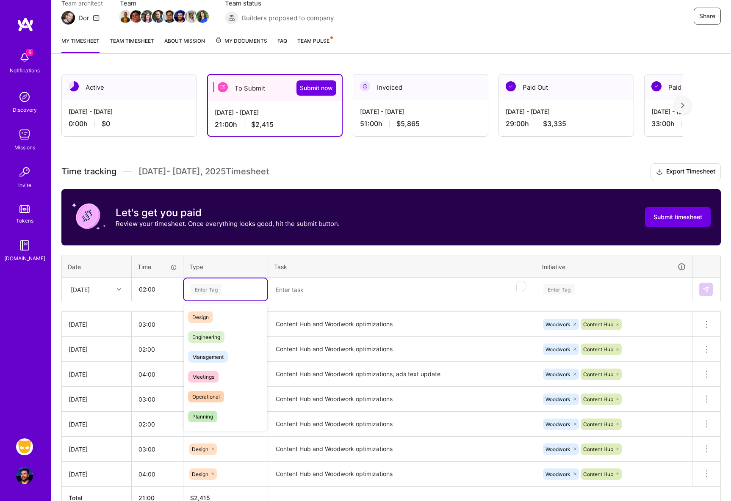
click at [222, 288] on div "Enter Tag" at bounding box center [206, 289] width 31 height 13
click at [223, 320] on div "Design" at bounding box center [225, 317] width 83 height 20
click at [317, 291] on textarea "To enrich screen reader interactions, please activate Accessibility in Grammarl…" at bounding box center [402, 290] width 266 height 22
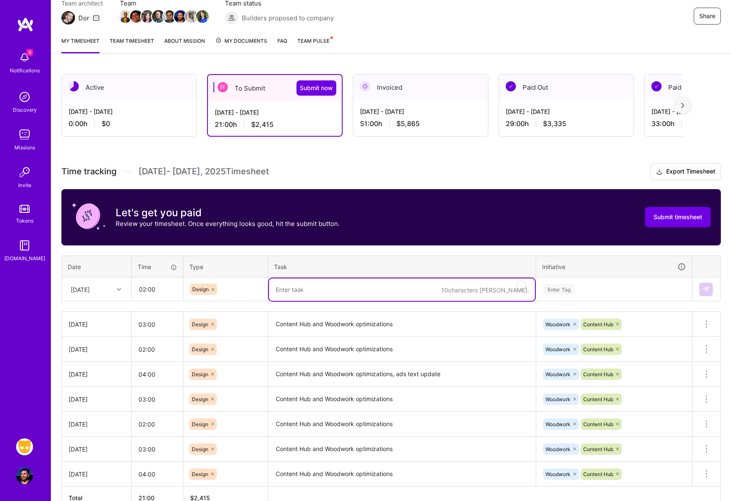
paste textarea "Content Hub and Woodwork optimizations"
type textarea "Content Hub and Woodwork optimizations"
click at [560, 285] on div "Enter Tag" at bounding box center [558, 289] width 31 height 13
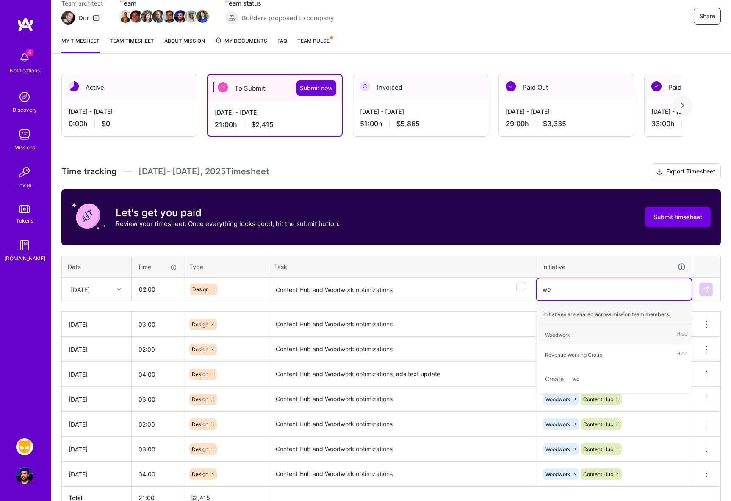
type input "wood"
click at [571, 332] on span "Woodwork" at bounding box center [557, 335] width 33 height 11
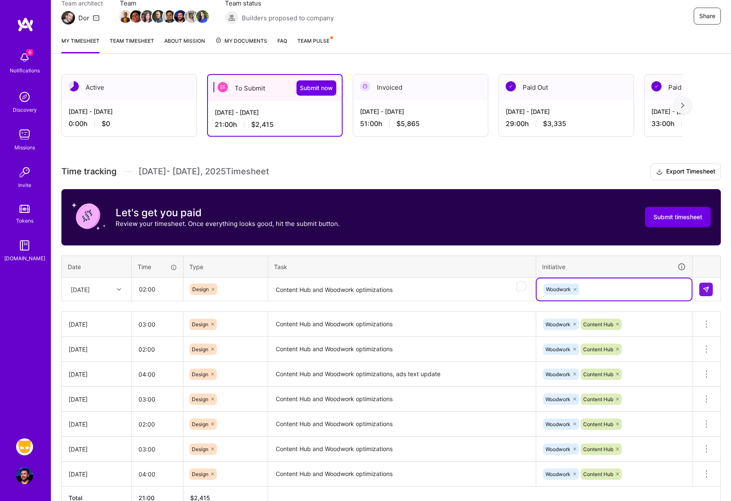
click at [615, 291] on div "Woodwork" at bounding box center [614, 289] width 143 height 13
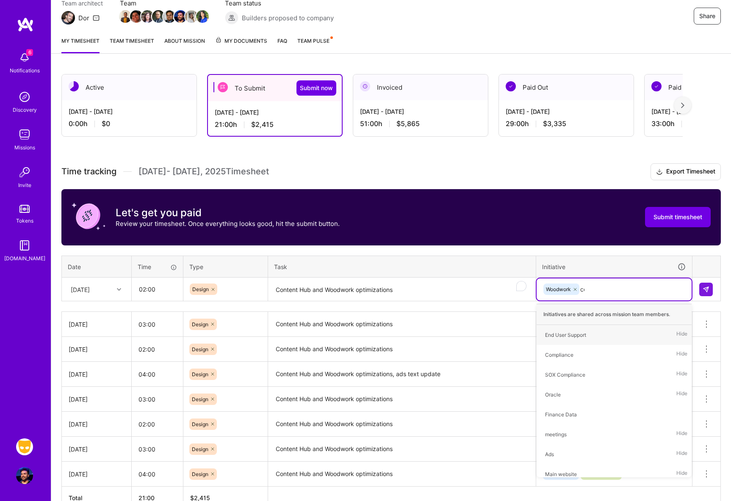
type input "cont"
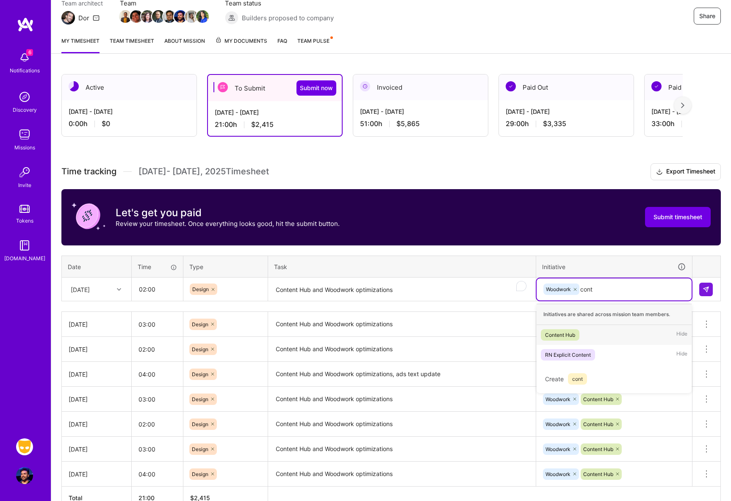
click at [579, 336] on span "Content Hub" at bounding box center [560, 335] width 39 height 11
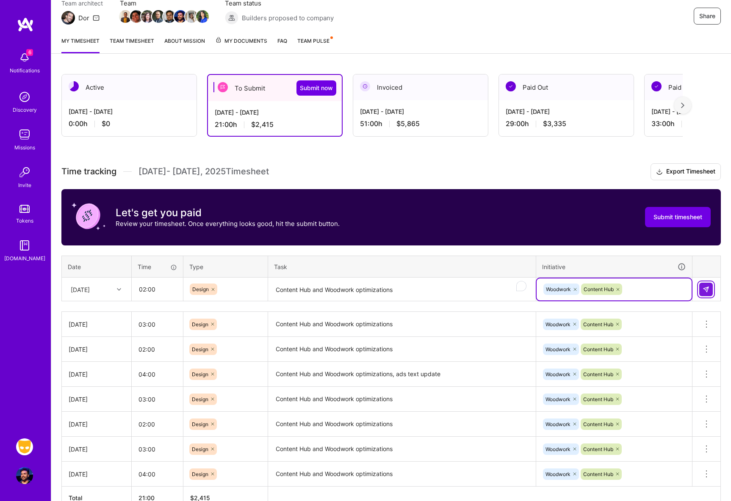
click at [705, 288] on img at bounding box center [706, 289] width 7 height 7
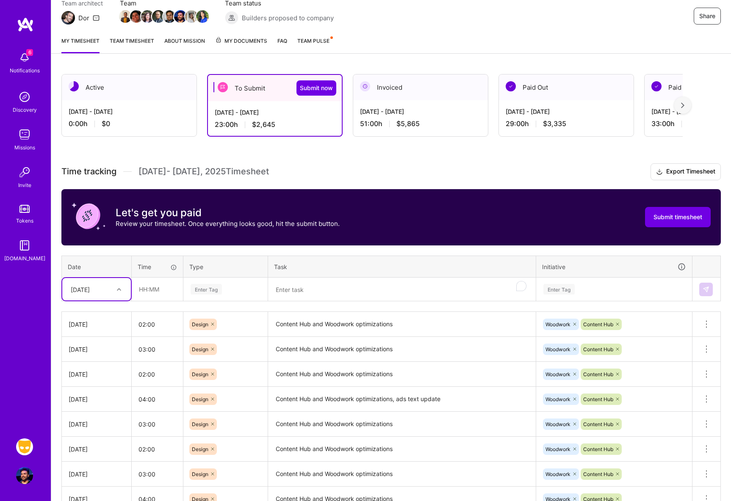
click at [113, 294] on div "[DATE]" at bounding box center [89, 289] width 47 height 14
click at [102, 358] on div "[DATE]" at bounding box center [96, 359] width 69 height 16
click at [163, 289] on input "text" at bounding box center [157, 289] width 50 height 22
type input "03:00"
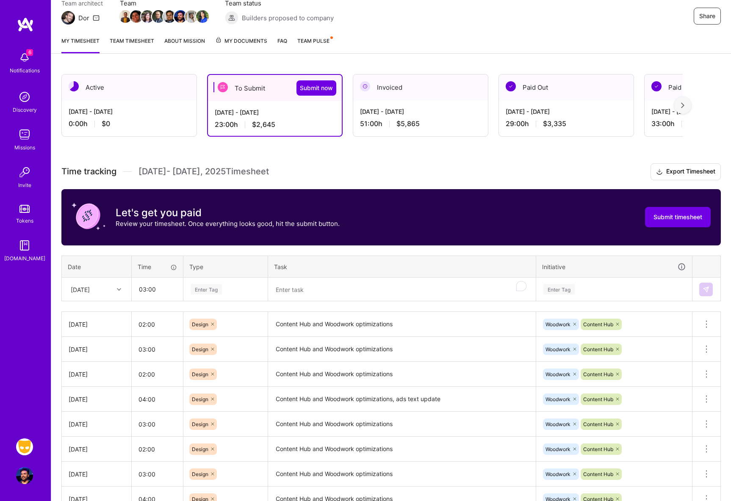
click at [206, 296] on div "Enter Tag" at bounding box center [225, 290] width 83 height 22
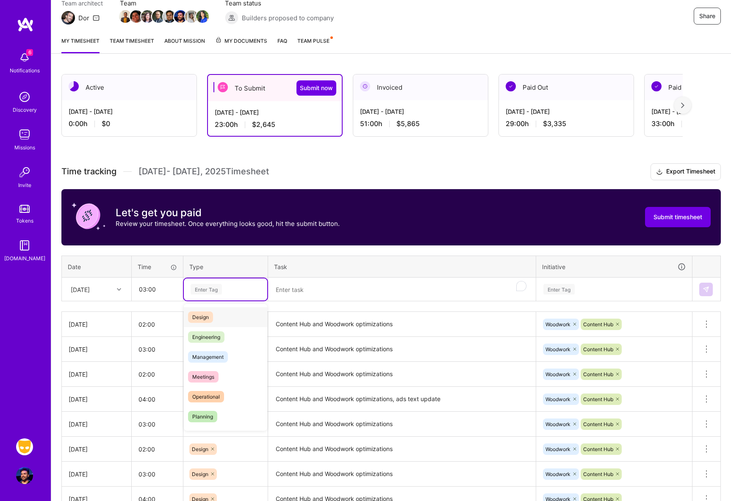
click at [209, 314] on span "Design" at bounding box center [200, 317] width 25 height 11
click at [316, 282] on textarea "To enrich screen reader interactions, please activate Accessibility in Grammarl…" at bounding box center [402, 290] width 266 height 22
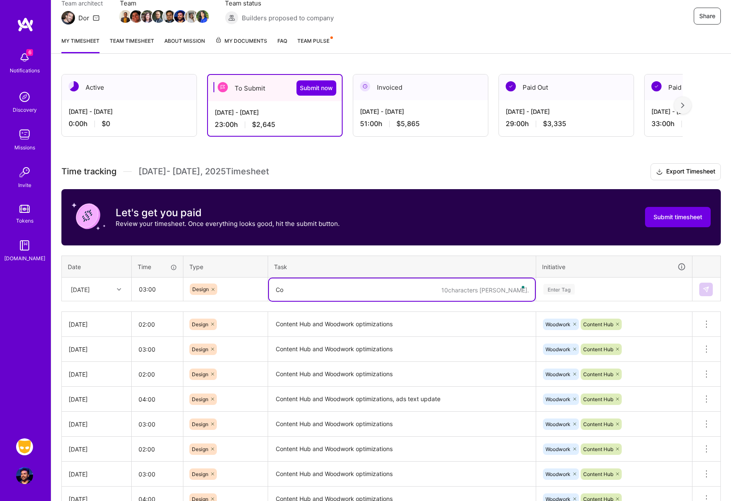
type textarea "C"
paste textarea "Content Hub and Woodwork optimizations"
type textarea "Content Hub and Woodwork optimizations"
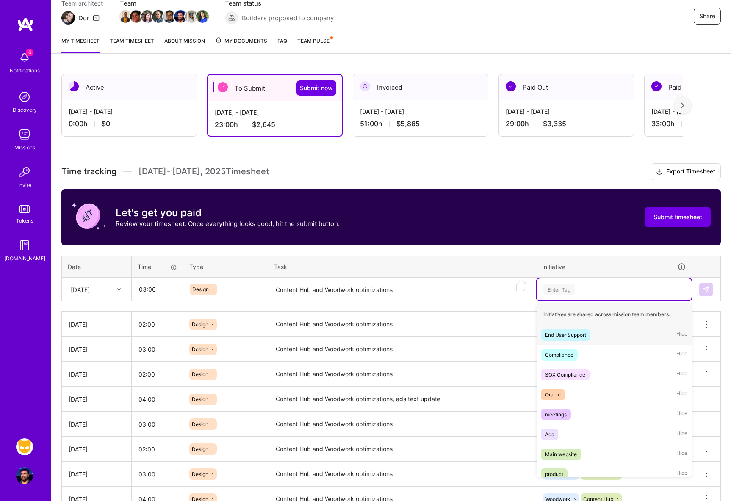
click at [564, 293] on div "Enter Tag" at bounding box center [558, 289] width 31 height 13
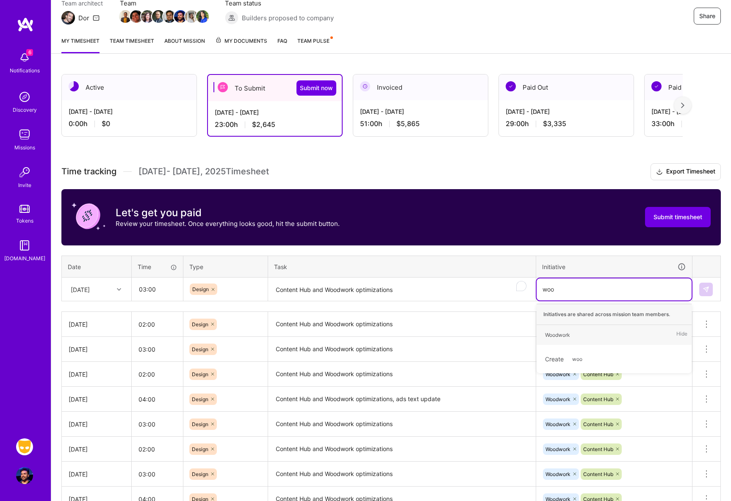
type input "wood"
click at [554, 334] on div "Woodwork" at bounding box center [557, 335] width 25 height 9
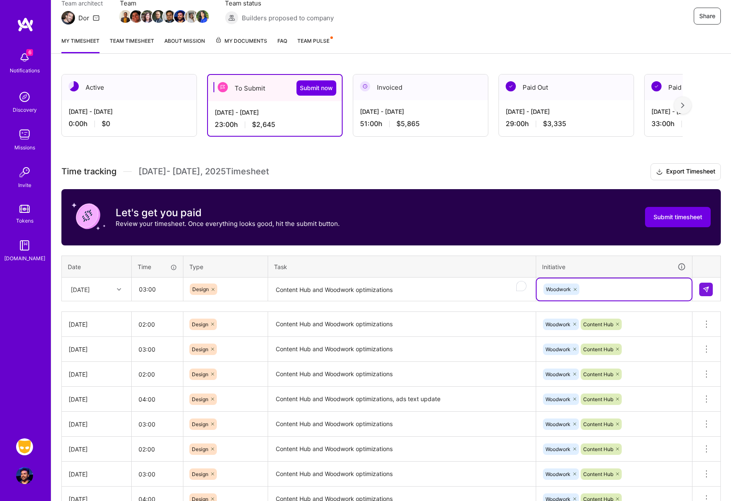
click at [596, 298] on div "Woodwork" at bounding box center [614, 290] width 155 height 22
click at [598, 292] on div "Woodwork" at bounding box center [614, 289] width 143 height 13
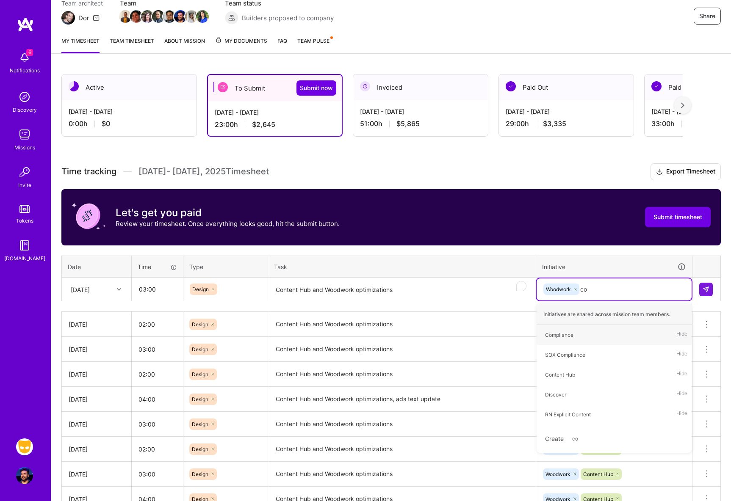
type input "con"
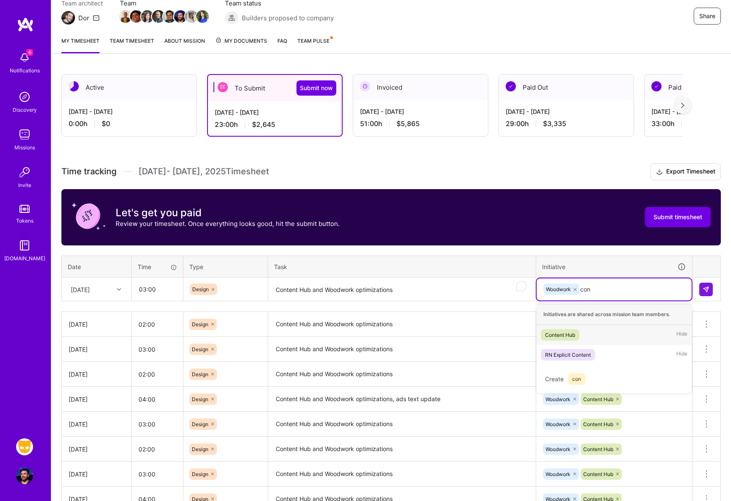
click at [550, 333] on div "Content Hub" at bounding box center [560, 335] width 30 height 9
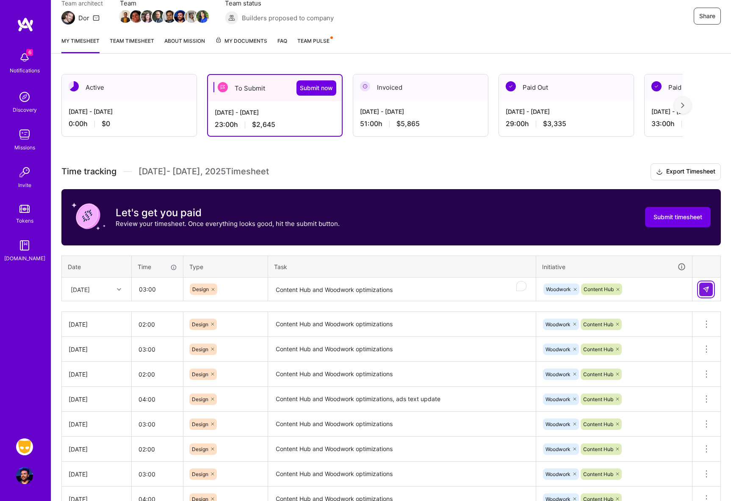
click at [703, 290] on img at bounding box center [706, 289] width 7 height 7
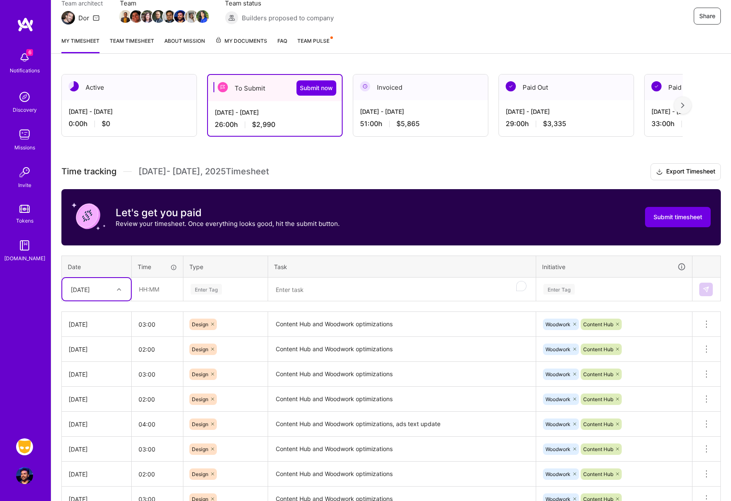
click at [115, 291] on div at bounding box center [120, 289] width 13 height 11
click at [98, 375] on div "[DATE]" at bounding box center [96, 375] width 69 height 16
click at [160, 292] on input "text" at bounding box center [157, 289] width 50 height 22
click at [146, 288] on input "03:00" at bounding box center [157, 289] width 50 height 22
type input "02:00"
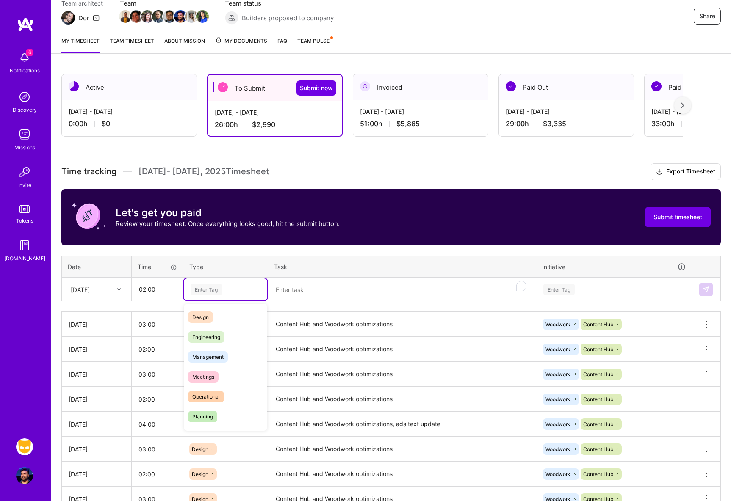
click at [208, 290] on div "Enter Tag" at bounding box center [206, 289] width 31 height 13
click at [221, 316] on div "Design" at bounding box center [225, 317] width 83 height 20
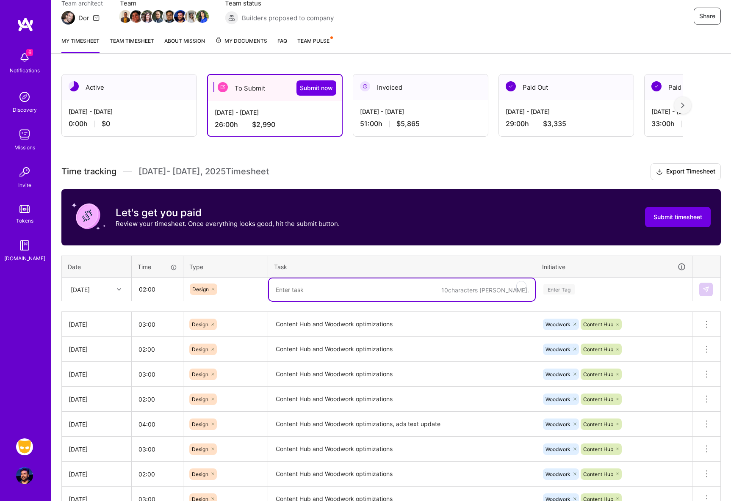
click at [315, 291] on textarea "To enrich screen reader interactions, please activate Accessibility in Grammarl…" at bounding box center [402, 290] width 266 height 22
paste textarea "Content Hub and Woodwork optimizations"
type textarea "Content Hub and Woodwork optimizations"
click at [627, 288] on div "Enter Tag" at bounding box center [614, 289] width 143 height 11
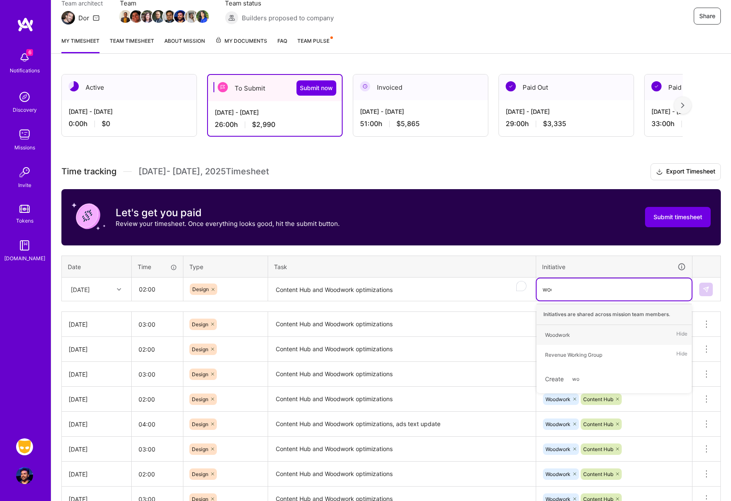
type input "wood"
click at [577, 333] on div "Woodwork Hide" at bounding box center [614, 335] width 155 height 20
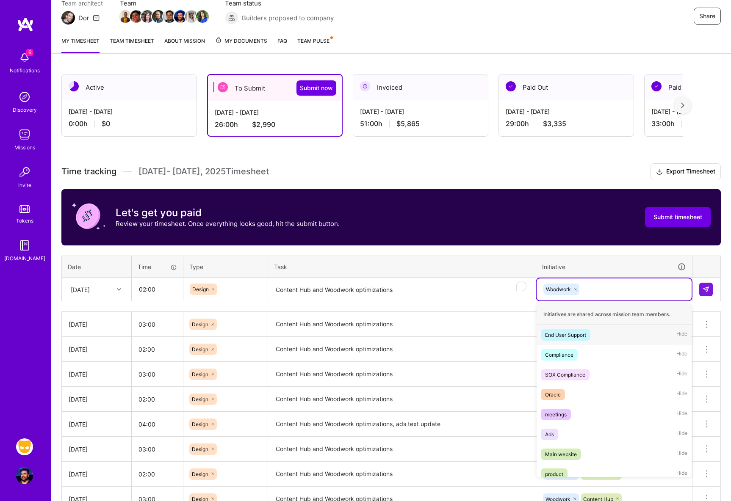
click at [606, 289] on div "Woodwork" at bounding box center [614, 289] width 143 height 13
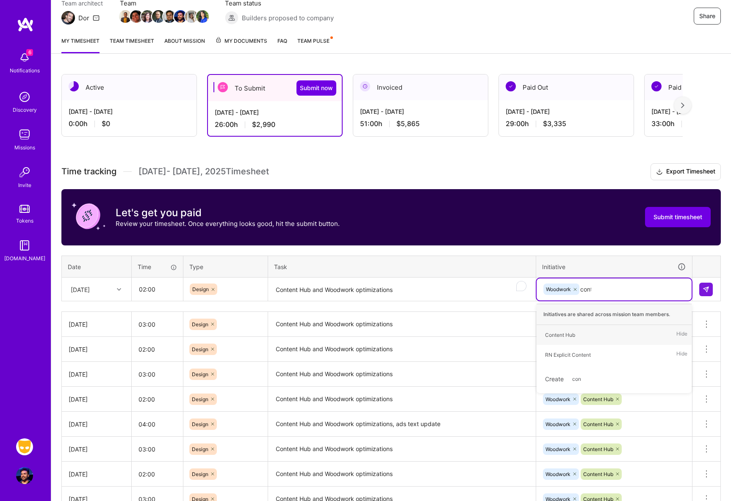
type input "[PERSON_NAME]"
click at [577, 333] on span "Content Hub" at bounding box center [560, 335] width 39 height 11
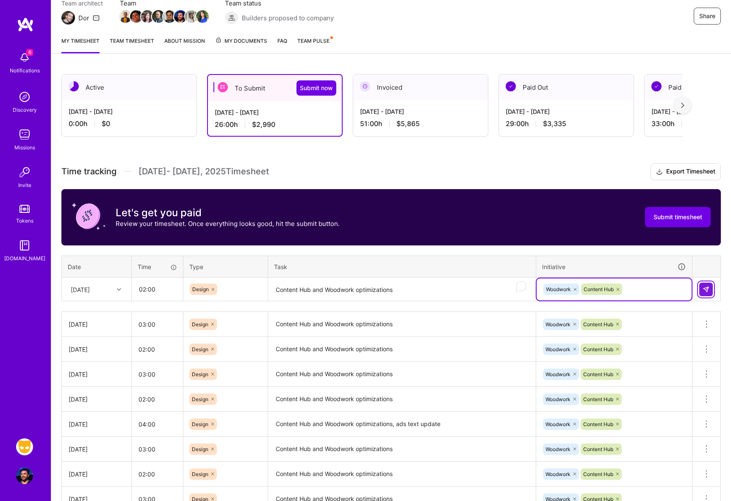
click at [701, 288] on button at bounding box center [706, 290] width 14 height 14
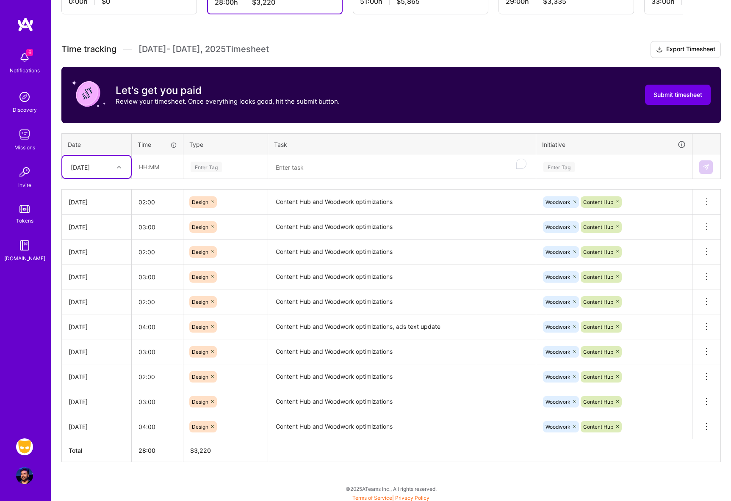
scroll to position [203, 0]
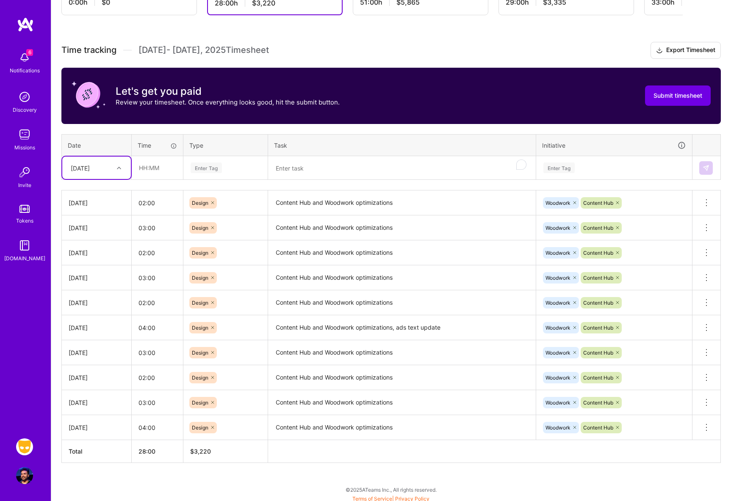
click at [122, 169] on div at bounding box center [120, 168] width 13 height 11
click at [102, 299] on div "[DATE]" at bounding box center [96, 300] width 69 height 16
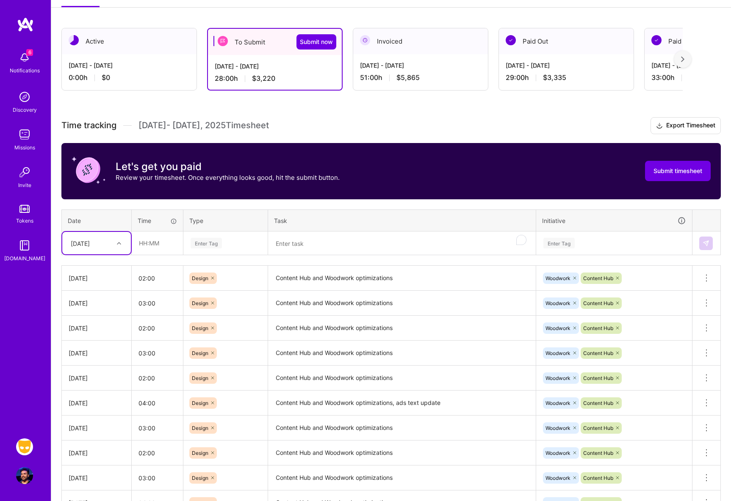
scroll to position [70, 0]
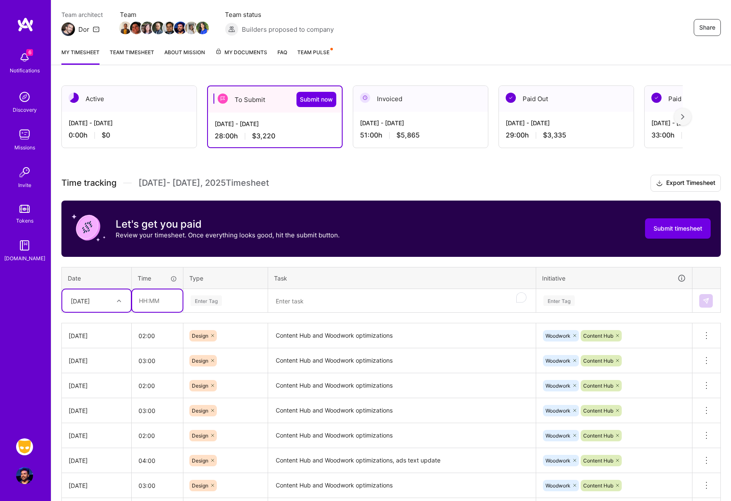
click at [155, 302] on input "text" at bounding box center [157, 301] width 50 height 22
type input "06:00"
click at [215, 307] on div "Enter Tag" at bounding box center [225, 301] width 83 height 22
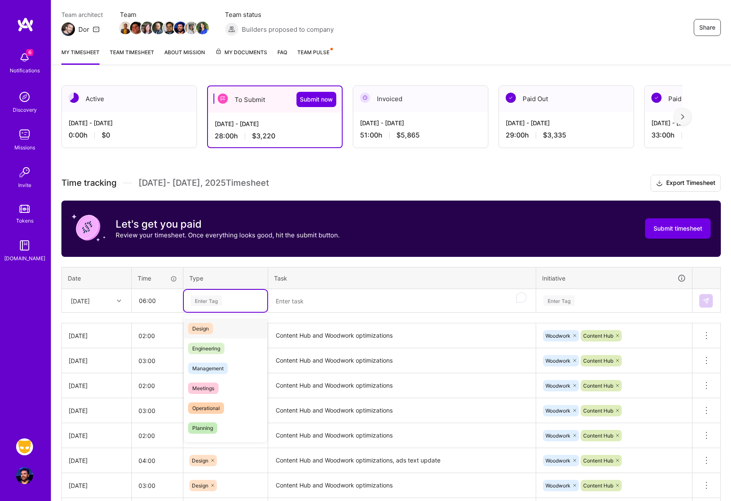
click at [216, 330] on div "Design" at bounding box center [225, 329] width 83 height 20
click at [310, 300] on textarea "To enrich screen reader interactions, please activate Accessibility in Grammarl…" at bounding box center [402, 301] width 266 height 22
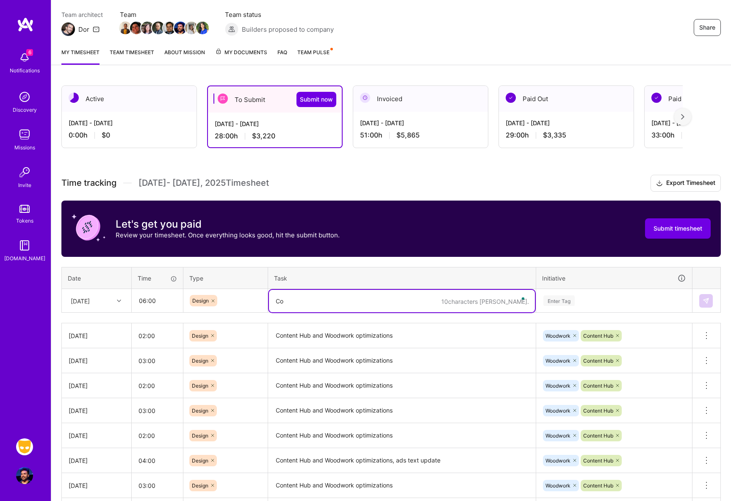
type textarea "C"
type textarea "Legal, Content Hub, Woodwork"
click at [581, 305] on div "Enter Tag" at bounding box center [614, 301] width 143 height 11
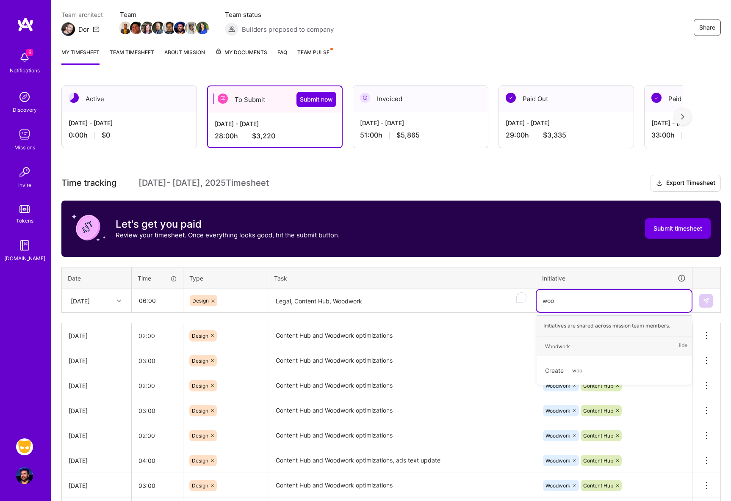
type input "wood"
click at [582, 348] on div "Woodwork Hide" at bounding box center [614, 347] width 155 height 20
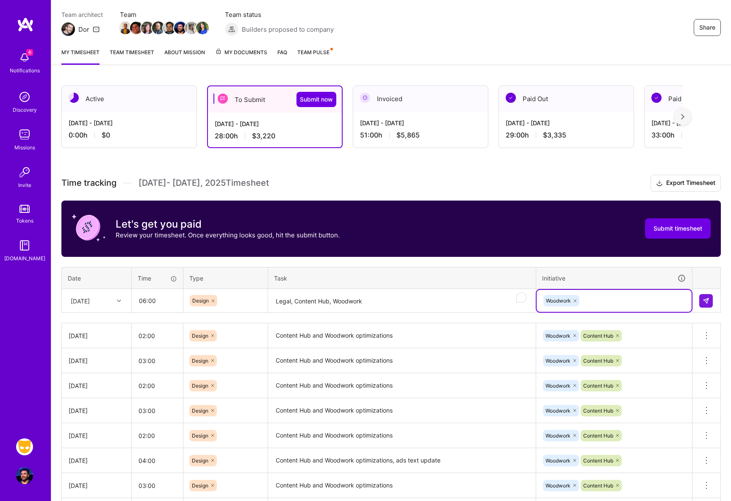
click at [613, 303] on div "Woodwork" at bounding box center [614, 300] width 143 height 13
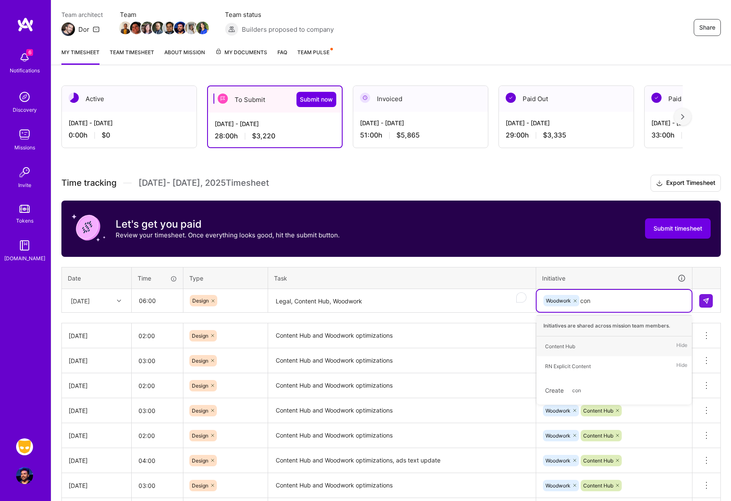
type input "cont"
drag, startPoint x: 596, startPoint y: 346, endPoint x: 600, endPoint y: 341, distance: 6.0
click at [596, 346] on div "Content Hub Hide" at bounding box center [614, 347] width 155 height 20
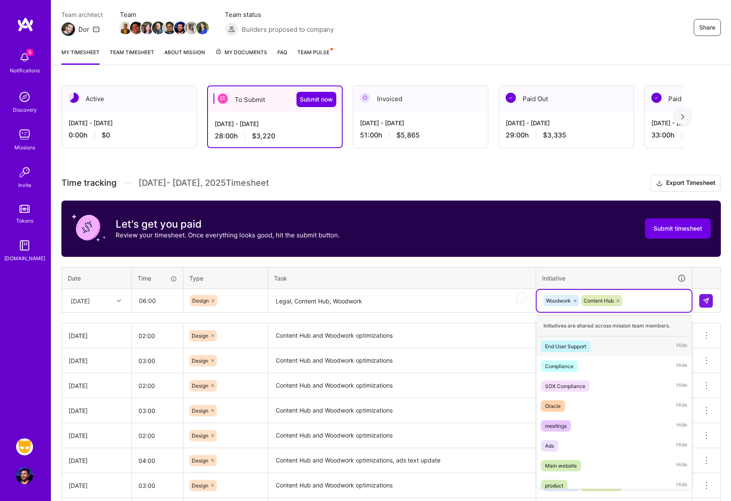
click at [641, 299] on div "Woodwork Content Hub" at bounding box center [614, 300] width 143 height 13
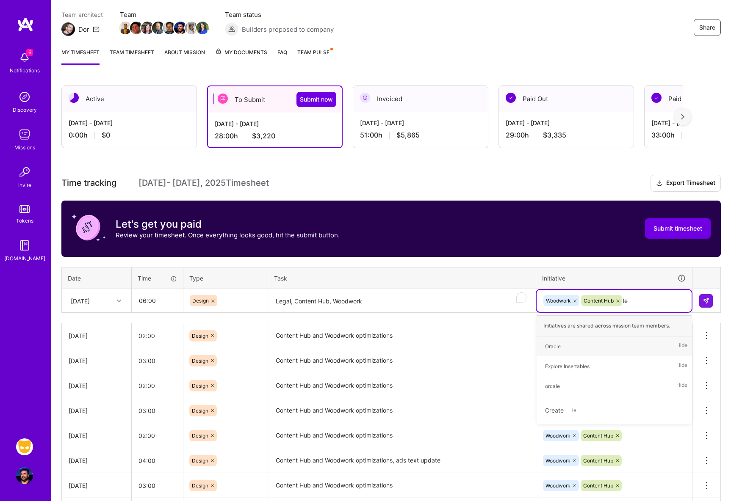
type input "l"
type input "main"
click at [563, 347] on div "Main website" at bounding box center [561, 346] width 32 height 9
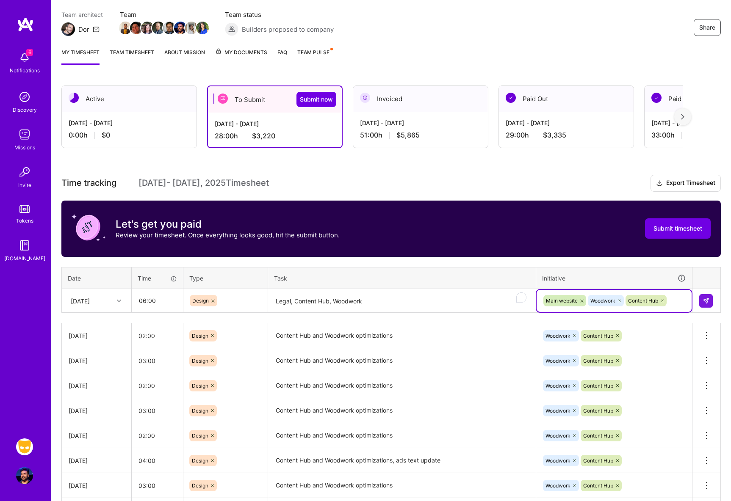
click at [291, 301] on textarea "Legal, Content Hub, Woodwork" at bounding box center [402, 301] width 266 height 22
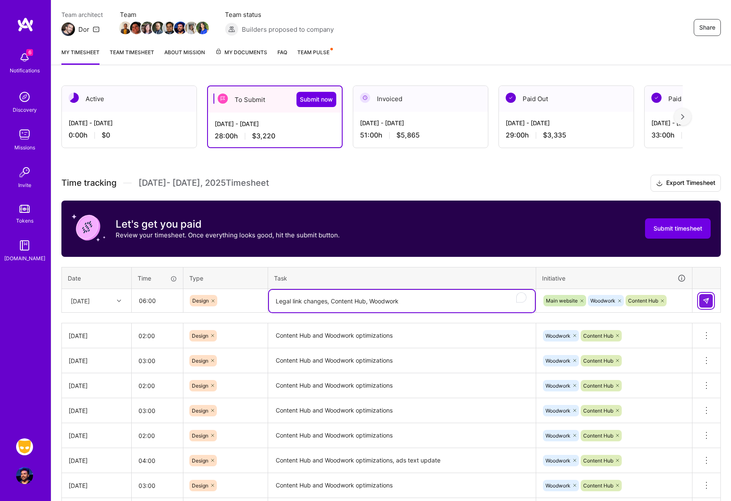
type textarea "Legal link changes, Content Hub, Woodwork"
click at [707, 302] on img at bounding box center [706, 301] width 7 height 7
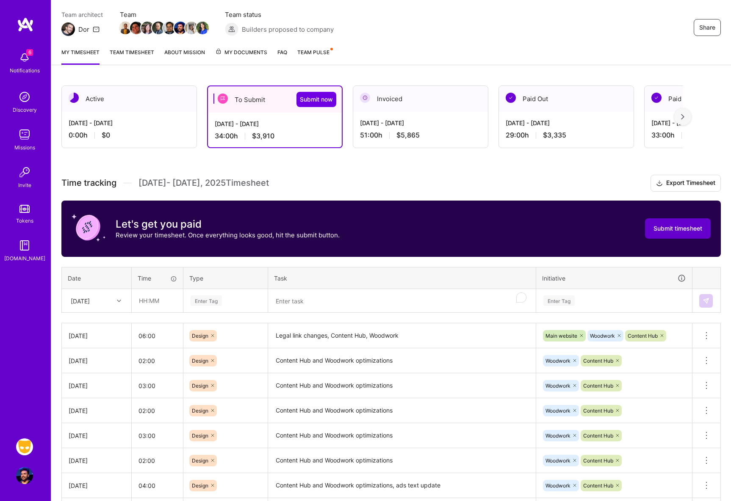
click at [661, 231] on span "Submit timesheet" at bounding box center [678, 228] width 49 height 8
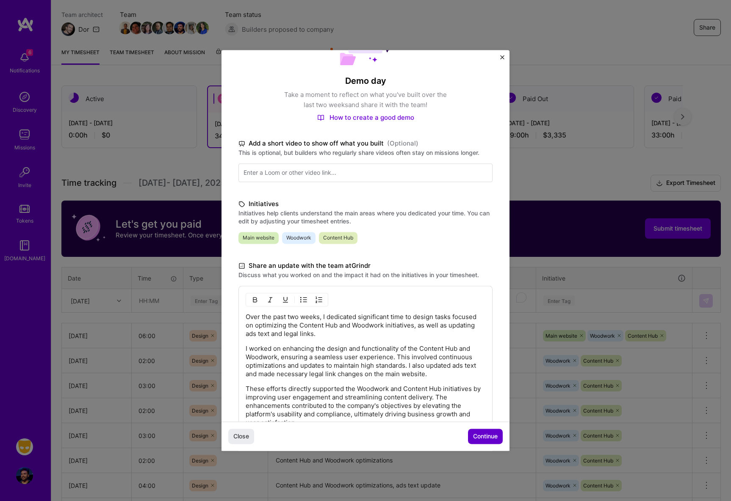
click at [482, 435] on span "Continue" at bounding box center [485, 437] width 25 height 8
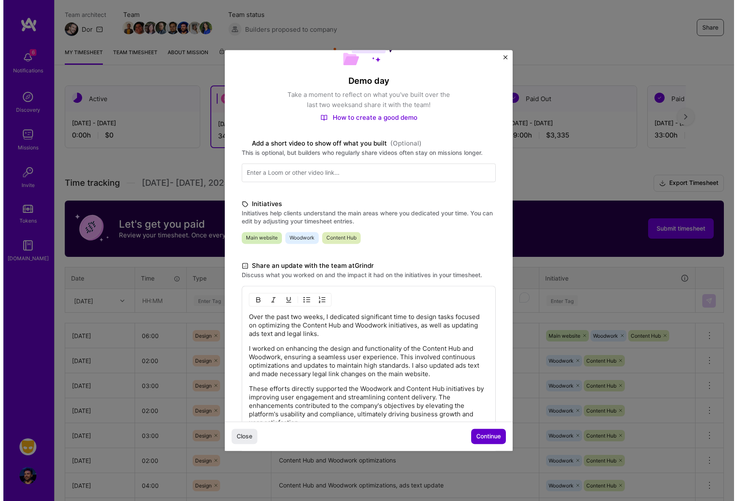
scroll to position [7, 0]
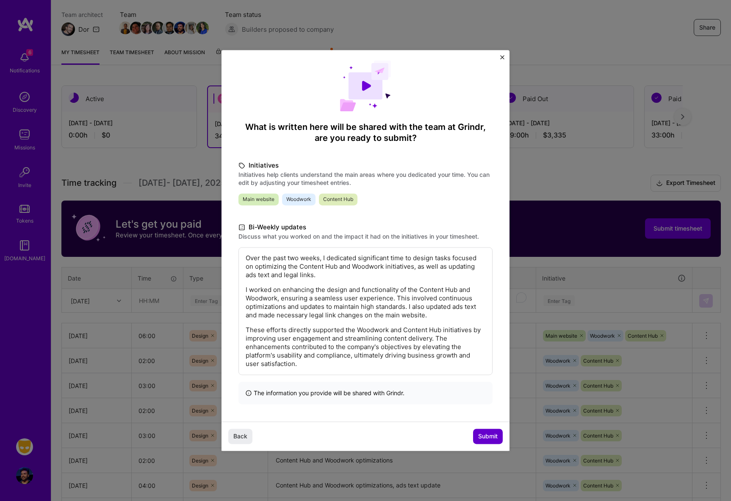
click at [484, 436] on span "Submit" at bounding box center [487, 437] width 19 height 8
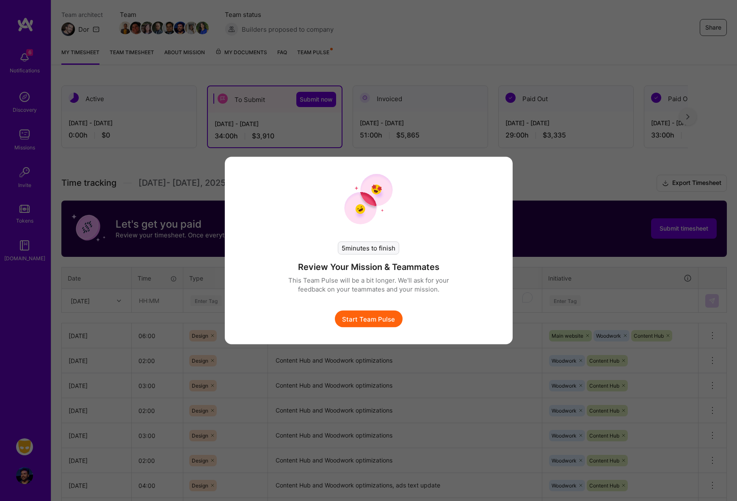
click at [363, 318] on button "Start Team Pulse" at bounding box center [369, 319] width 68 height 17
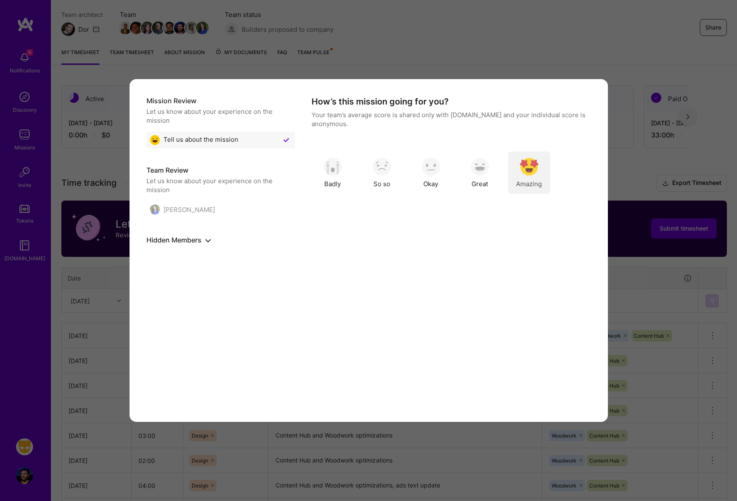
click at [527, 178] on div "Amazing" at bounding box center [529, 173] width 42 height 42
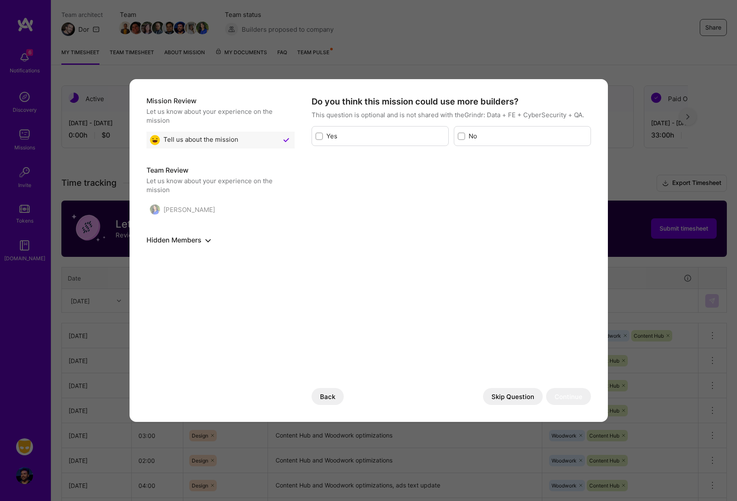
click at [489, 138] on label "No" at bounding box center [528, 136] width 119 height 9
click at [465, 138] on input "modal" at bounding box center [463, 137] width 6 height 6
checkbox input "true"
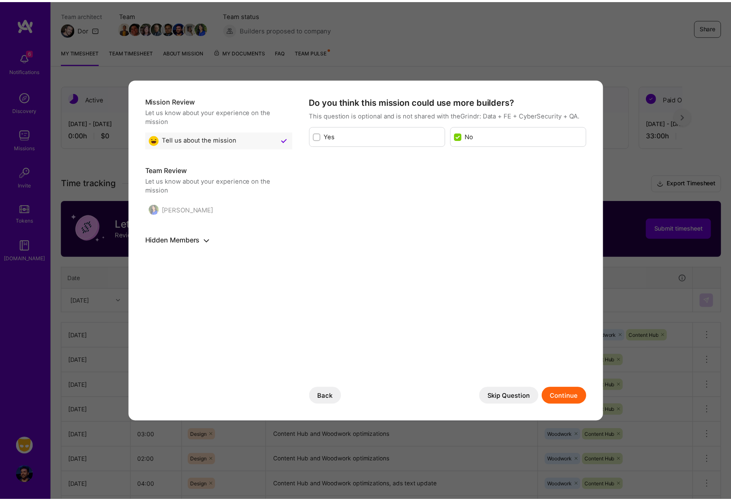
scroll to position [0, 0]
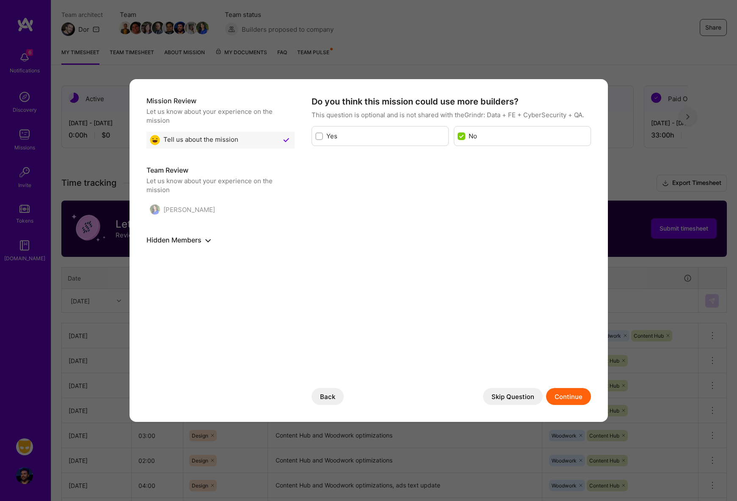
click at [568, 394] on button "Continue" at bounding box center [568, 396] width 45 height 17
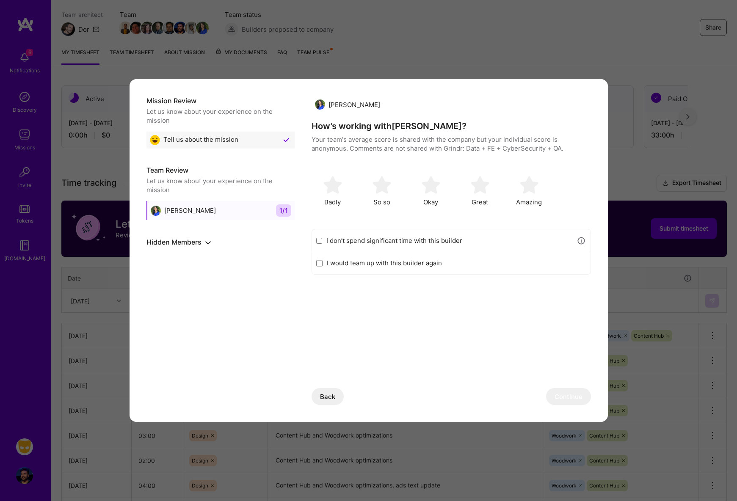
click at [372, 243] on label "I don’t spend significant time with this builder" at bounding box center [450, 240] width 246 height 9
click at [323, 243] on input "I don’t spend significant time with this builder" at bounding box center [319, 241] width 6 height 7
checkbox input "true"
click at [570, 398] on button "Continue" at bounding box center [568, 396] width 45 height 17
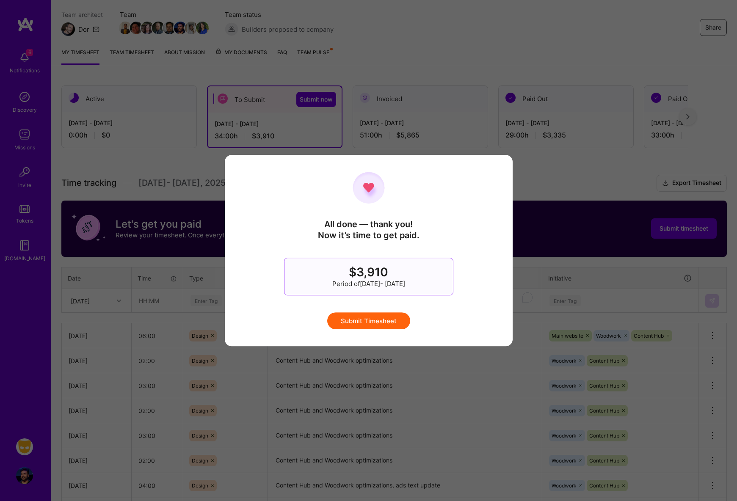
click at [368, 319] on button "Submit Timesheet" at bounding box center [368, 321] width 83 height 17
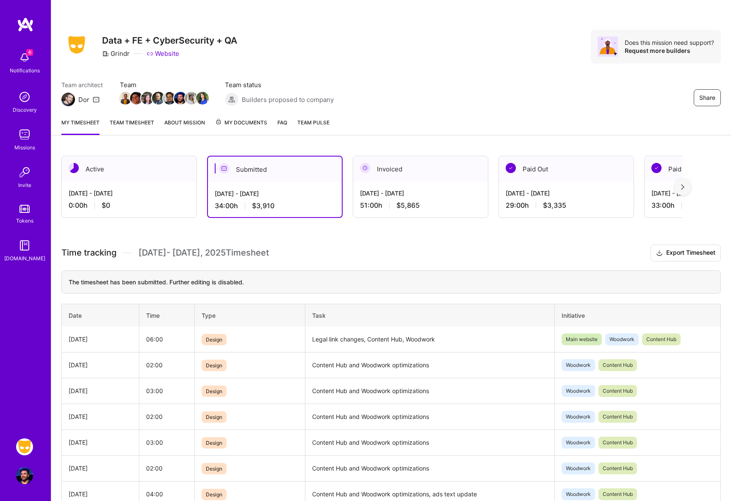
click at [144, 198] on div "[DATE] - [DATE] 0:00 h $0" at bounding box center [129, 199] width 135 height 35
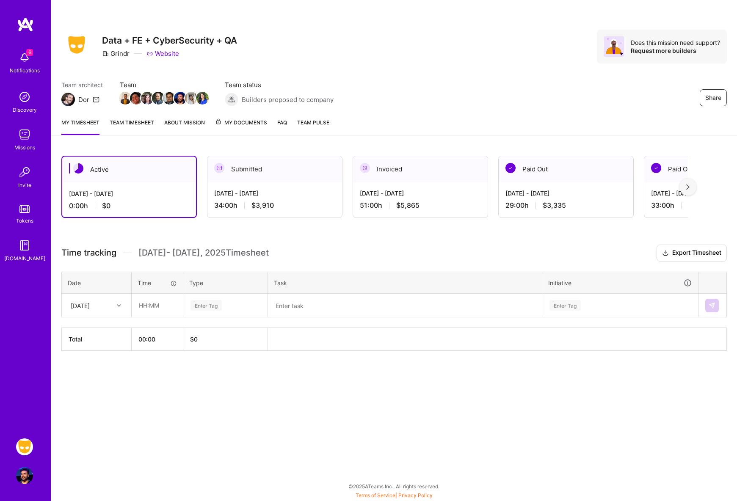
click at [118, 306] on icon at bounding box center [119, 306] width 4 height 4
click at [102, 330] on div "[DATE]" at bounding box center [96, 330] width 69 height 16
click at [145, 308] on input "text" at bounding box center [157, 305] width 50 height 22
type input "06:00"
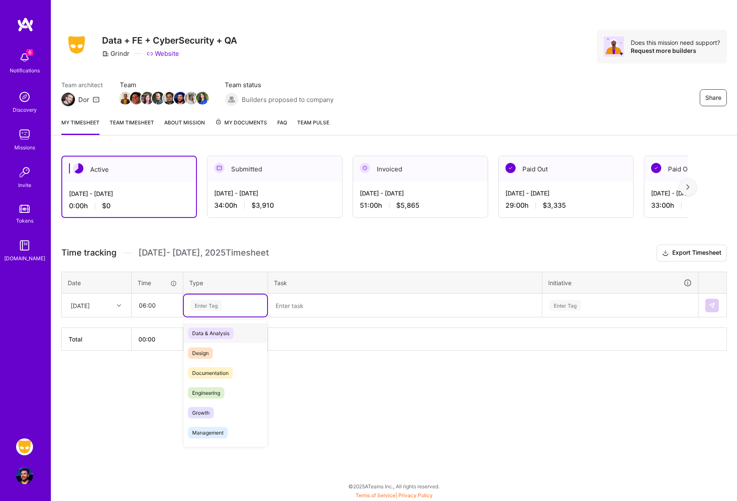
click at [214, 310] on div "Enter Tag" at bounding box center [206, 305] width 31 height 13
click at [222, 346] on div "Design" at bounding box center [225, 353] width 83 height 20
click at [305, 310] on textarea at bounding box center [405, 306] width 272 height 22
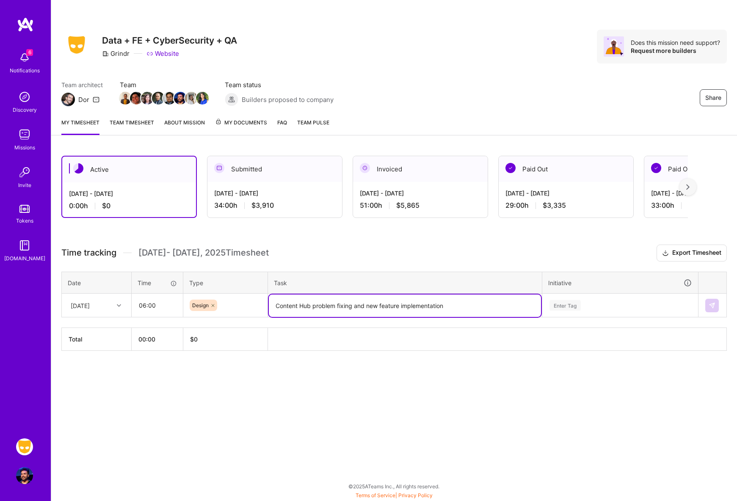
type textarea "Content Hub problem fixing and new feature implementation"
click at [599, 307] on div "Enter Tag" at bounding box center [620, 305] width 143 height 11
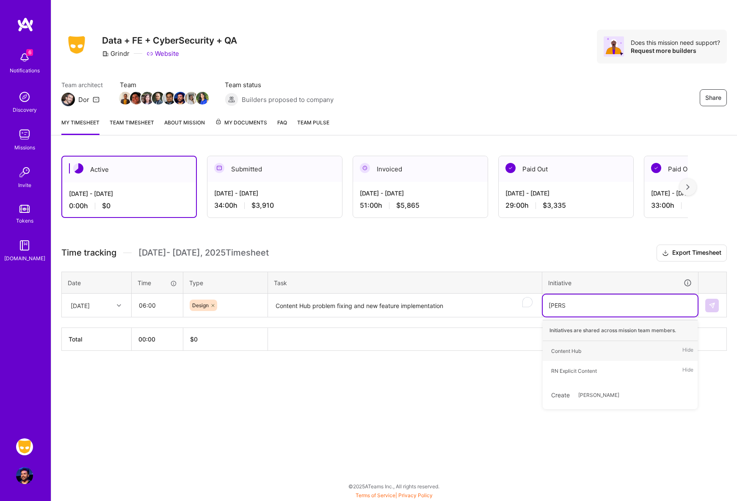
type input "conten"
click at [586, 350] on div "Content Hub Hide" at bounding box center [620, 351] width 155 height 20
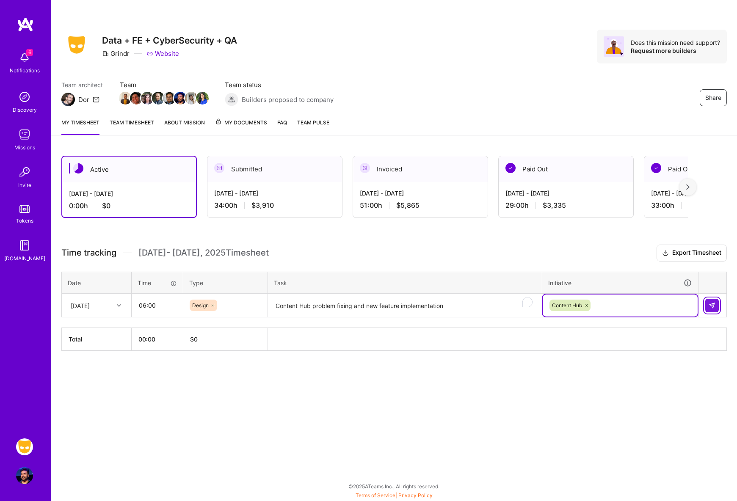
click at [715, 306] on img at bounding box center [712, 305] width 7 height 7
